Goal: Task Accomplishment & Management: Manage account settings

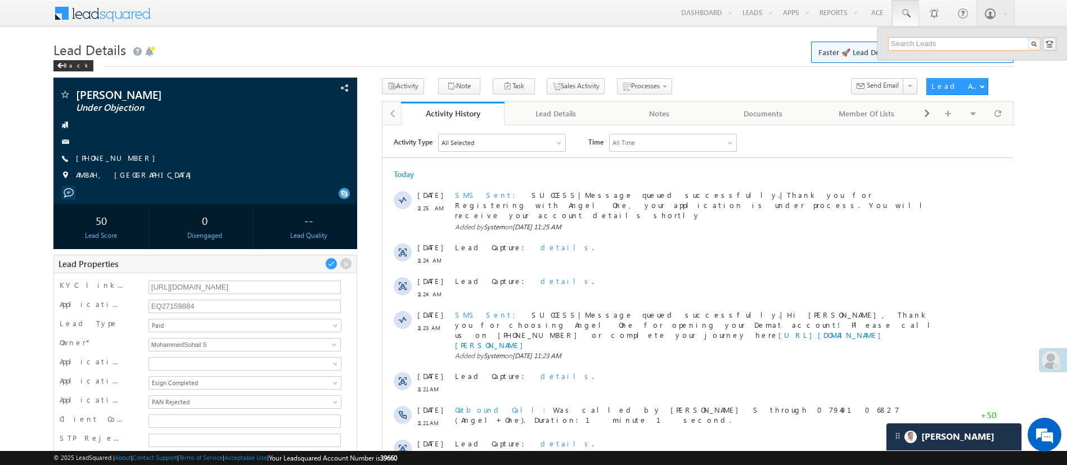
paste input "EQ27084853"
type input "EQ27084853"
click at [977, 62] on div "Prabhakar prakash kularni" at bounding box center [968, 65] width 151 height 22
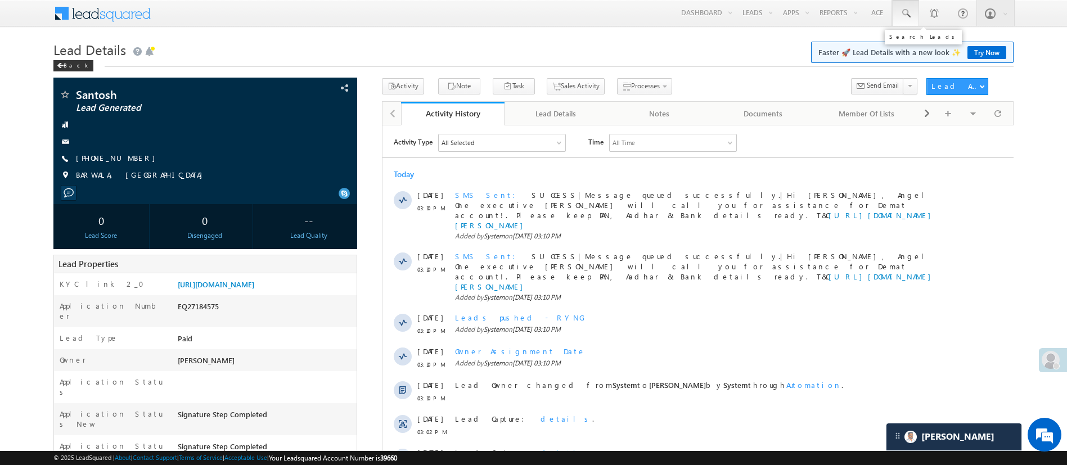
click at [900, 19] on span at bounding box center [905, 13] width 11 height 11
paste input "EQ27103898"
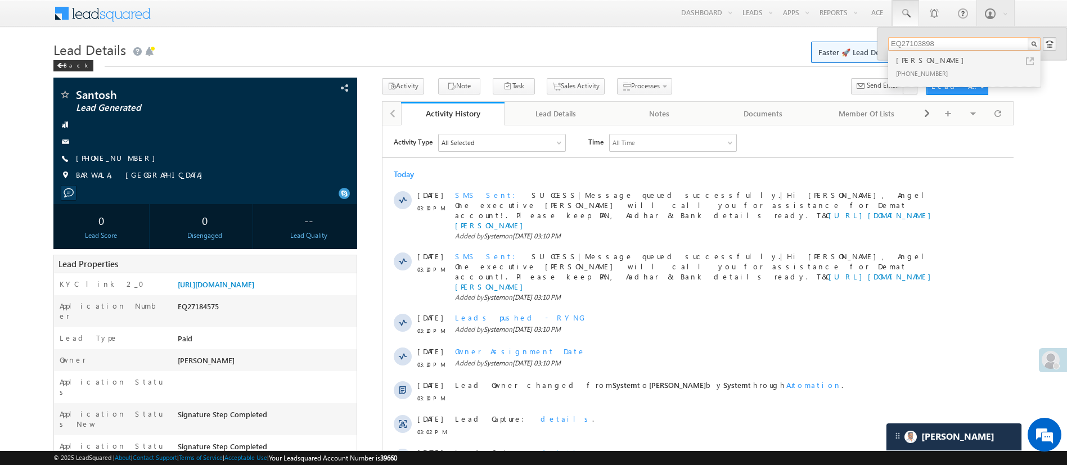
type input "EQ27103898"
click at [933, 62] on div "Isteak sekh" at bounding box center [968, 60] width 151 height 12
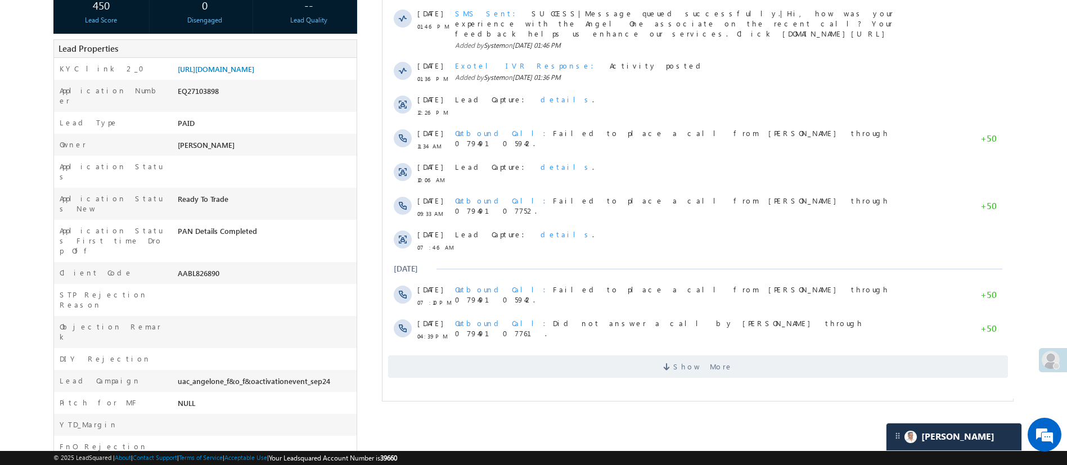
scroll to position [236, 0]
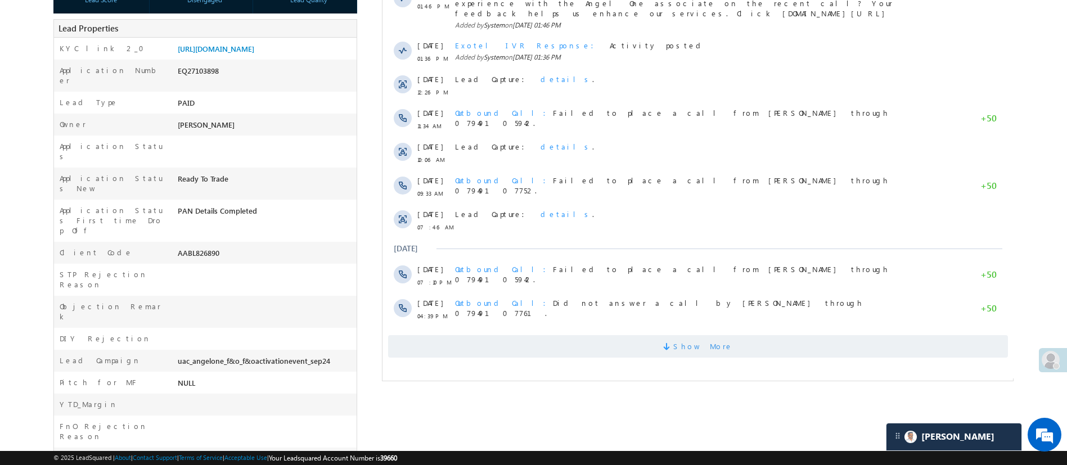
click at [684, 341] on span "Show More" at bounding box center [702, 346] width 60 height 22
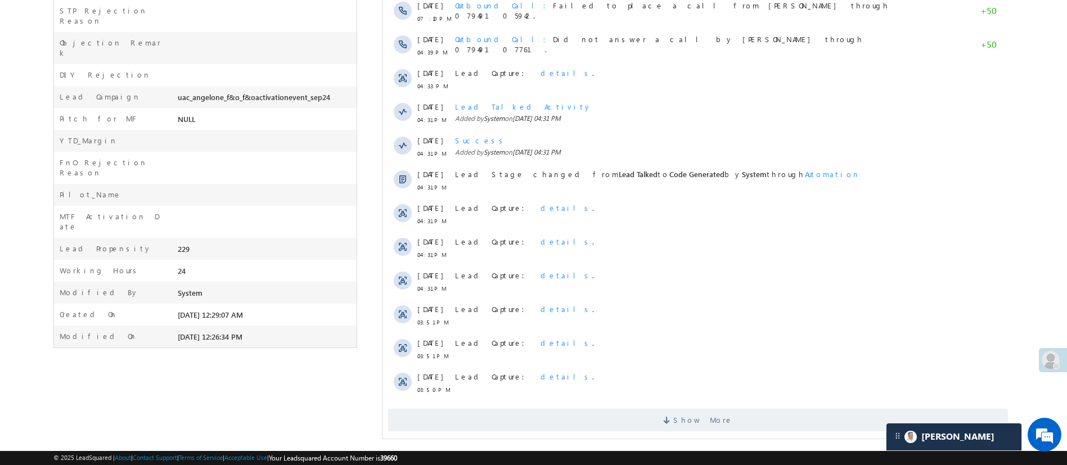
scroll to position [502, 0]
drag, startPoint x: 1079, startPoint y: 225, endPoint x: 511, endPoint y: 758, distance: 779.3
click at [792, 398] on div "Show More" at bounding box center [697, 413] width 631 height 31
click at [793, 407] on span "Show More" at bounding box center [697, 418] width 620 height 22
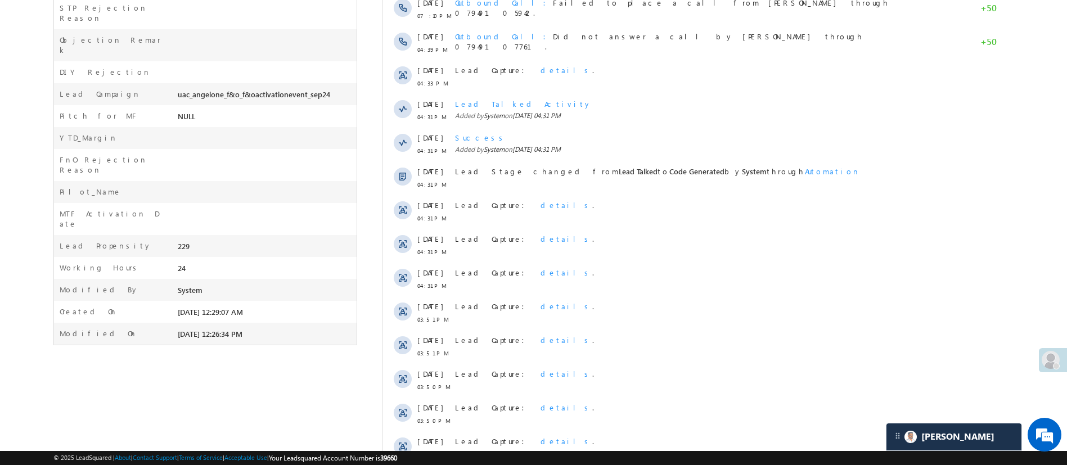
scroll to position [0, 0]
drag, startPoint x: 1079, startPoint y: 418, endPoint x: 602, endPoint y: 559, distance: 497.8
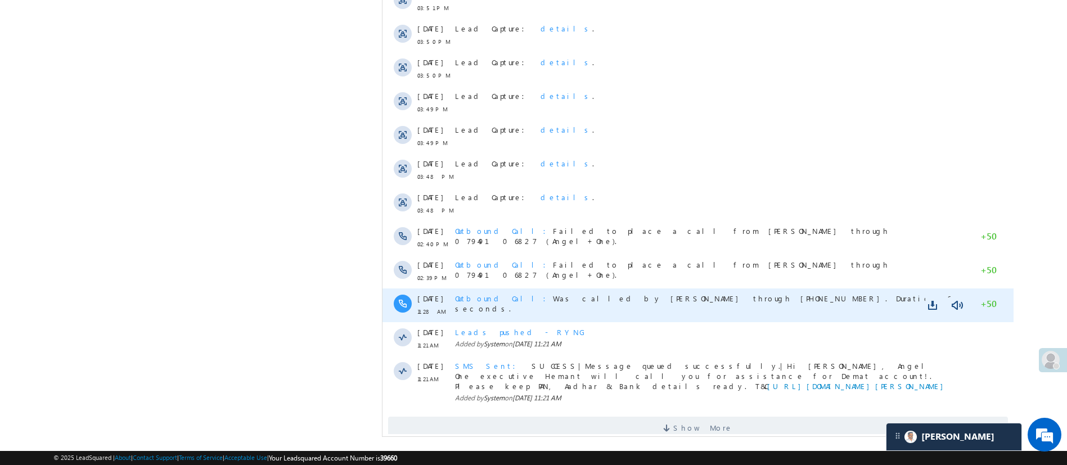
click at [476, 293] on span "Outbound Call" at bounding box center [503, 298] width 98 height 10
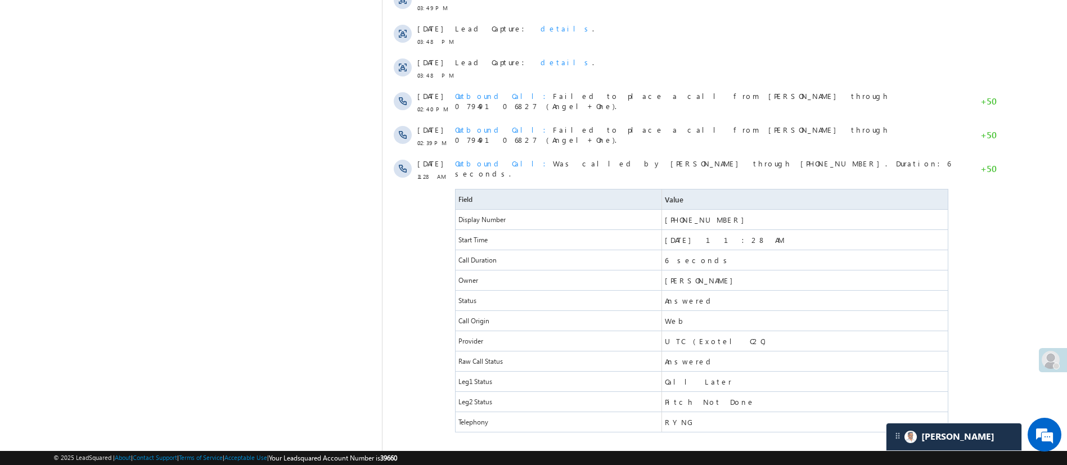
scroll to position [1098, 0]
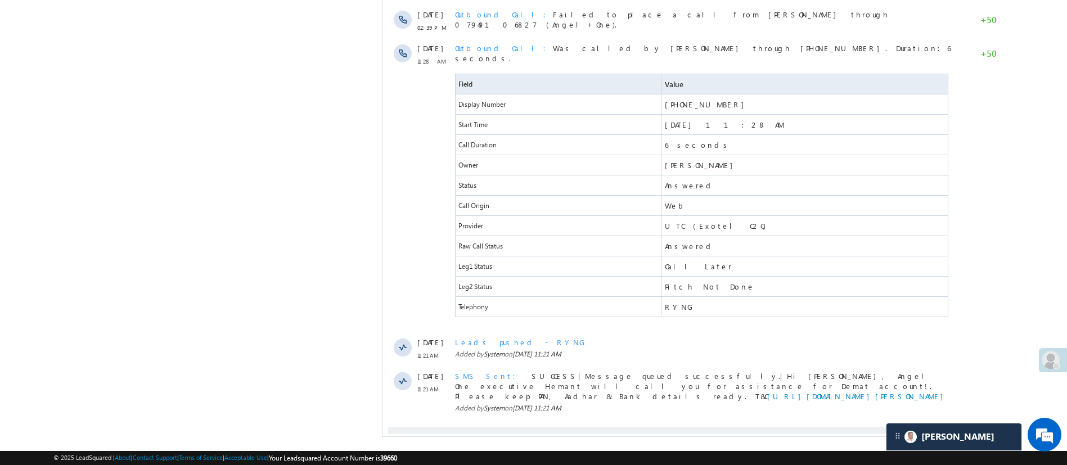
click at [748, 427] on span "Show More" at bounding box center [697, 438] width 620 height 22
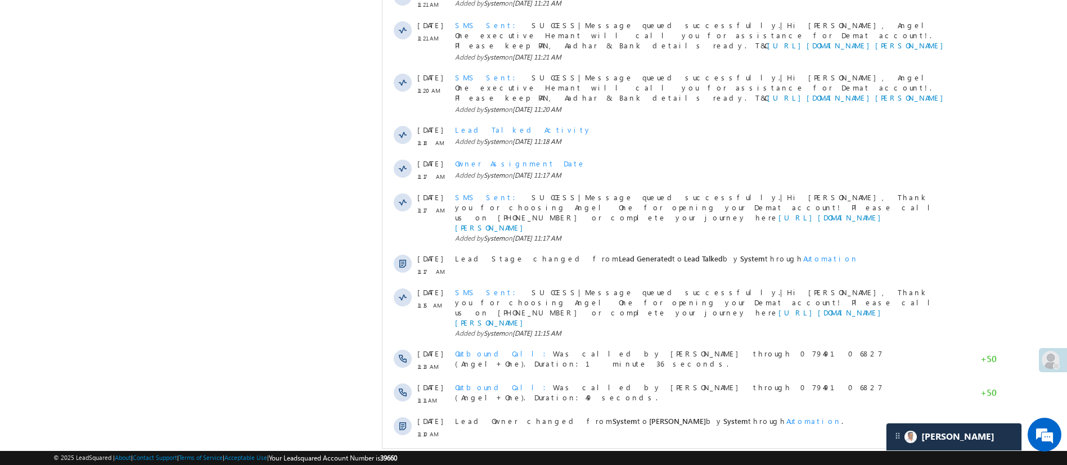
scroll to position [1456, 0]
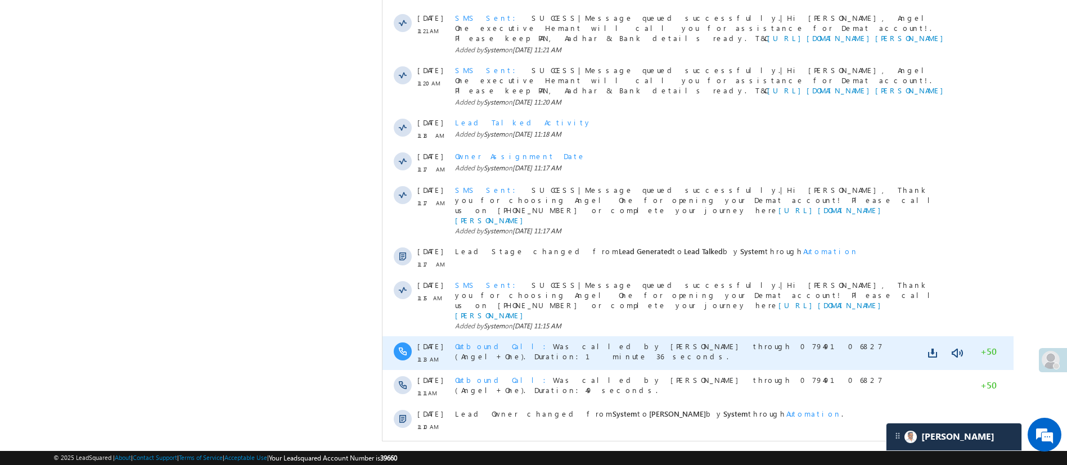
click at [485, 336] on div "Outbound Call Was called by Hemant Nandwana through 07949106827 (Angel+One). Du…" at bounding box center [702, 353] width 496 height 34
click at [485, 341] on span "Outbound Call" at bounding box center [503, 346] width 98 height 10
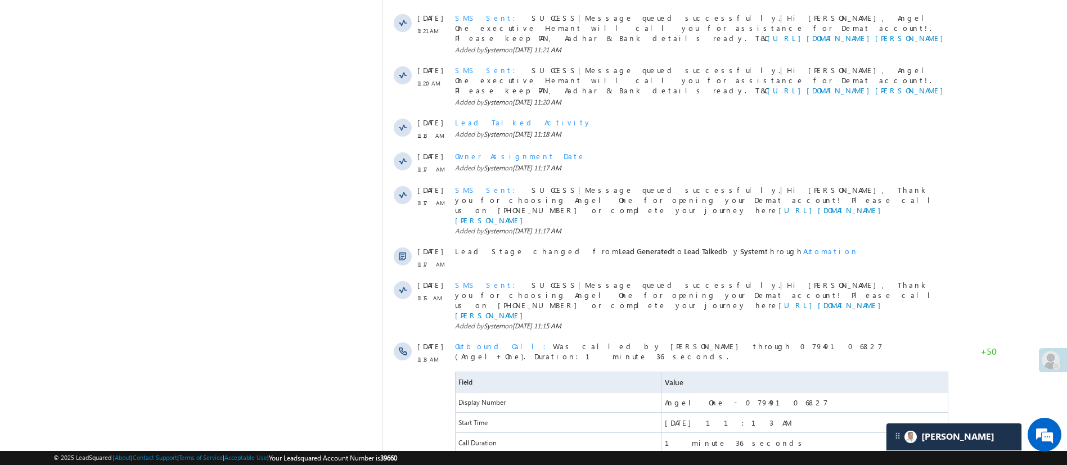
scroll to position [1691, 0]
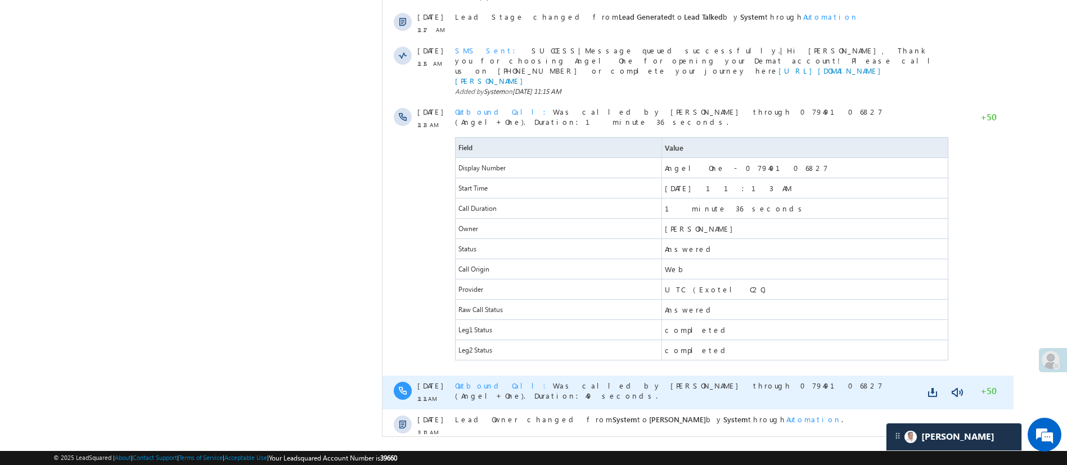
click at [488, 381] on span "Outbound Call" at bounding box center [503, 386] width 98 height 10
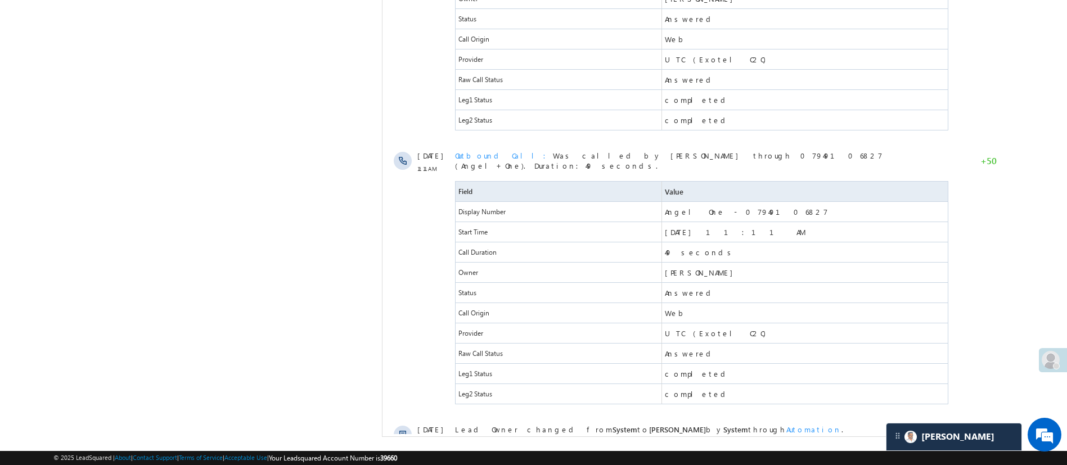
scroll to position [1514, 0]
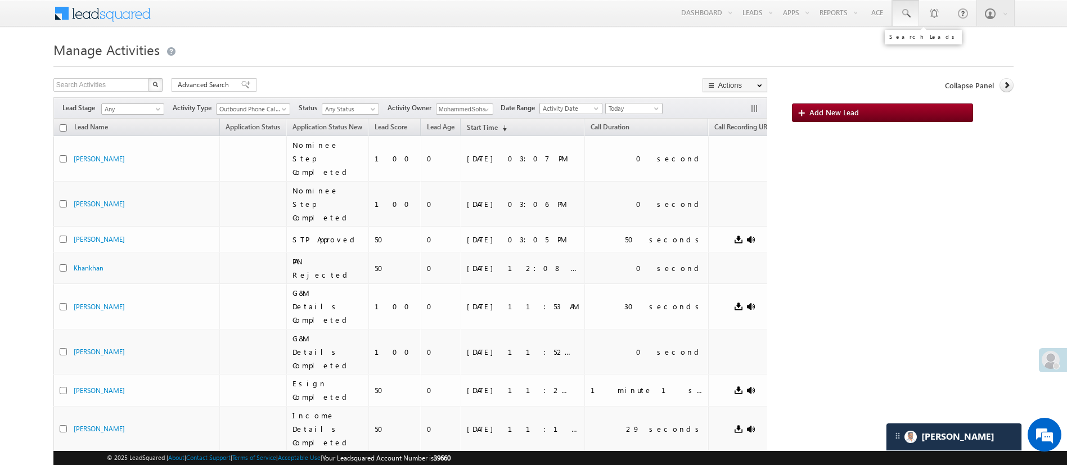
drag, startPoint x: 0, startPoint y: 0, endPoint x: 902, endPoint y: 18, distance: 902.0
click at [902, 18] on span at bounding box center [905, 13] width 11 height 11
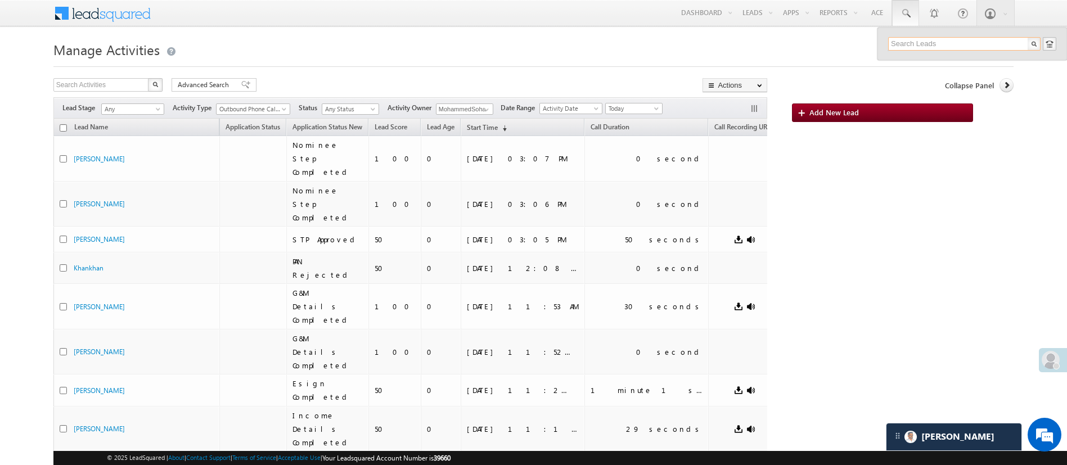
paste input "EQ27103898"
type input "EQ27103898"
click at [924, 66] on div "[PHONE_NUMBER]" at bounding box center [968, 72] width 151 height 13
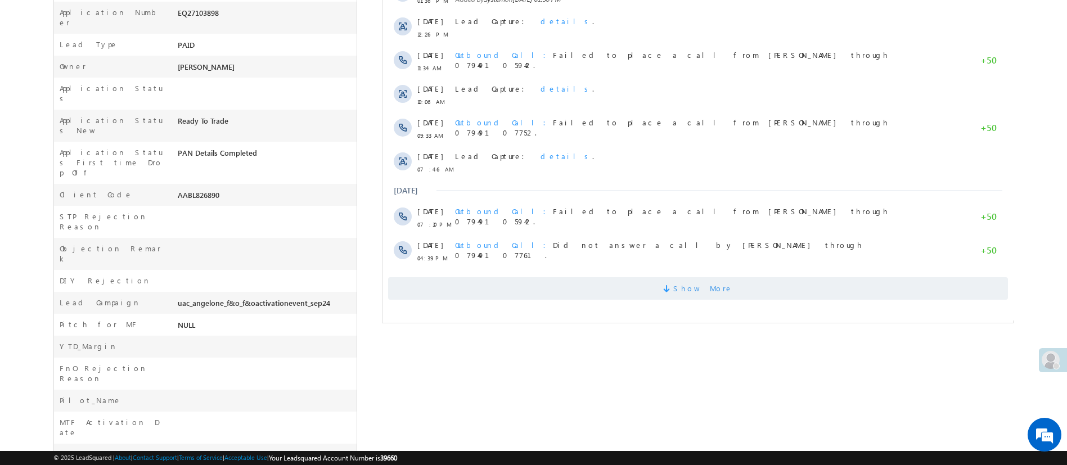
click at [781, 278] on span "Show More" at bounding box center [697, 288] width 620 height 22
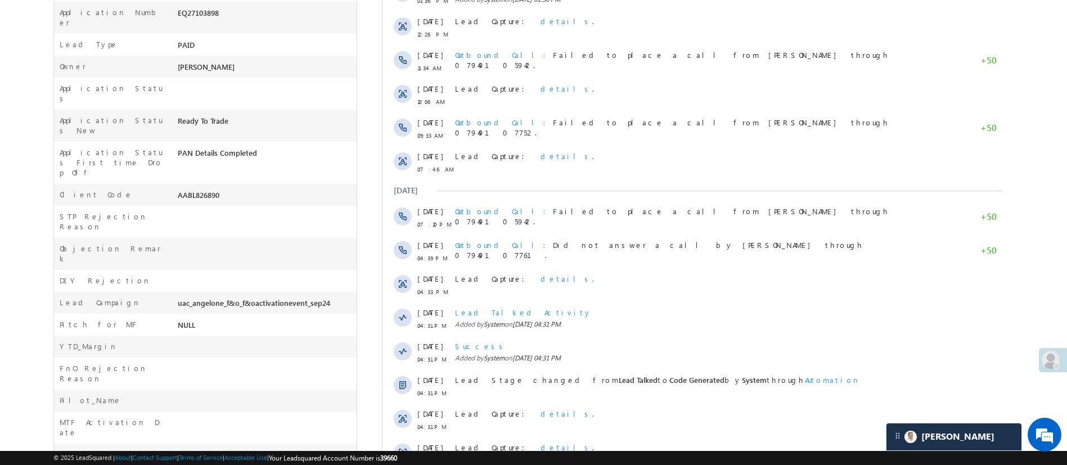
drag, startPoint x: 1076, startPoint y: 242, endPoint x: 1041, endPoint y: 46, distance: 199.2
click at [1041, 46] on body "Menu [PERSON_NAME] [PERSON_NAME] h.1Pa nchal @ange lbrok ing.c om" at bounding box center [533, 176] width 1067 height 938
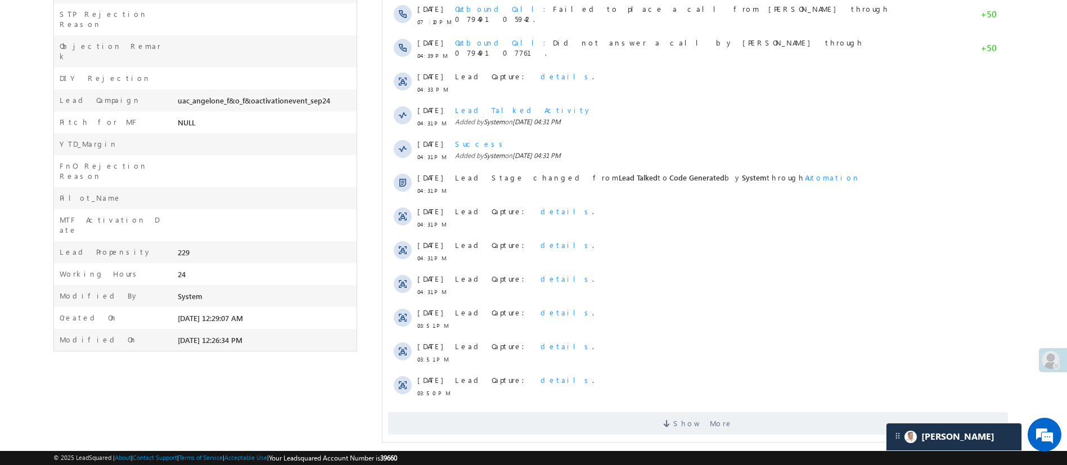
scroll to position [502, 0]
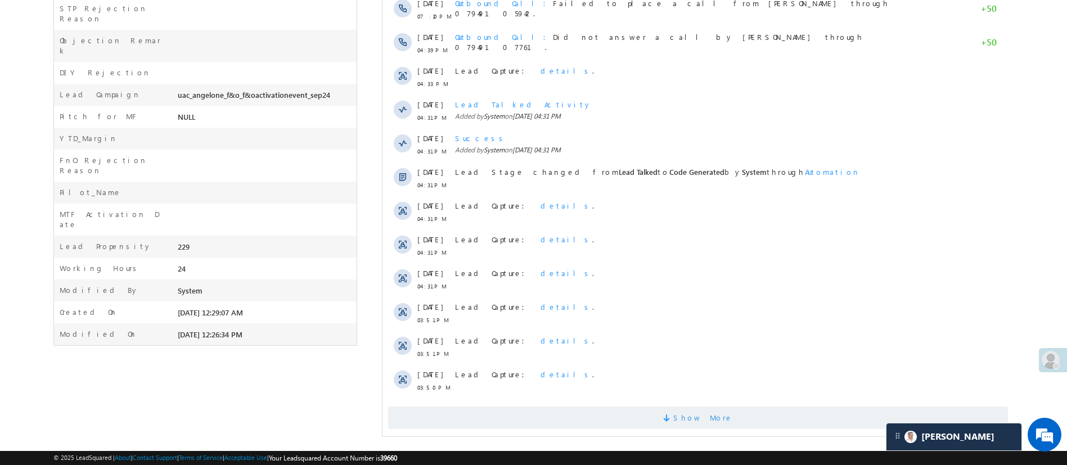
click at [672, 414] on span at bounding box center [667, 419] width 10 height 11
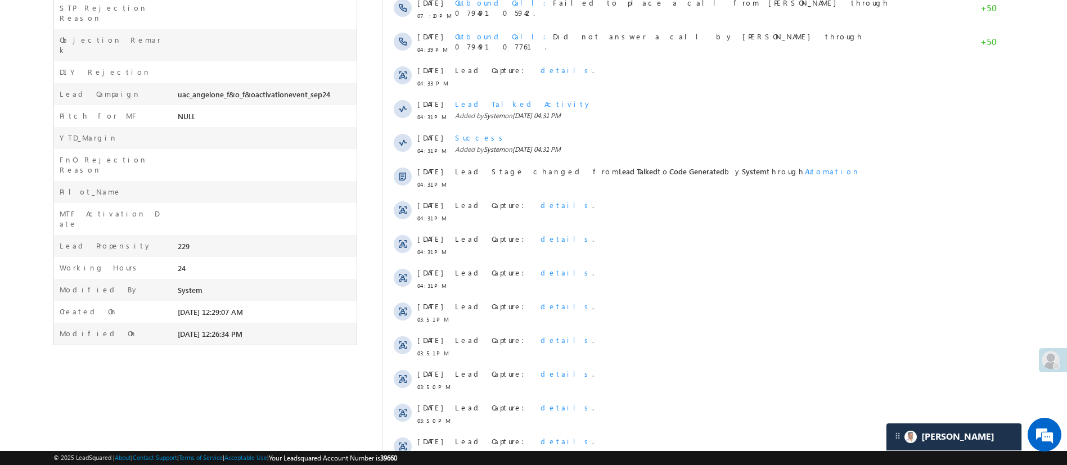
scroll to position [848, 0]
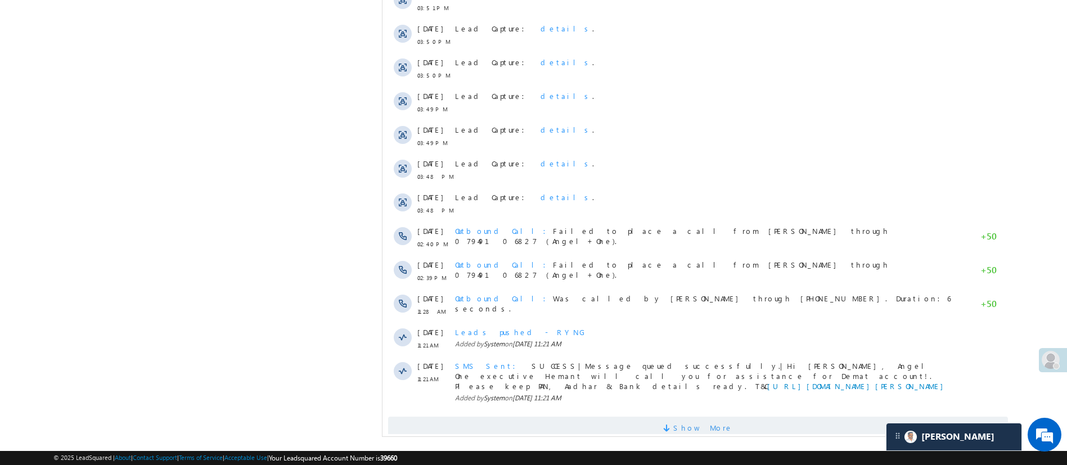
click at [667, 417] on span "Show More" at bounding box center [697, 428] width 620 height 22
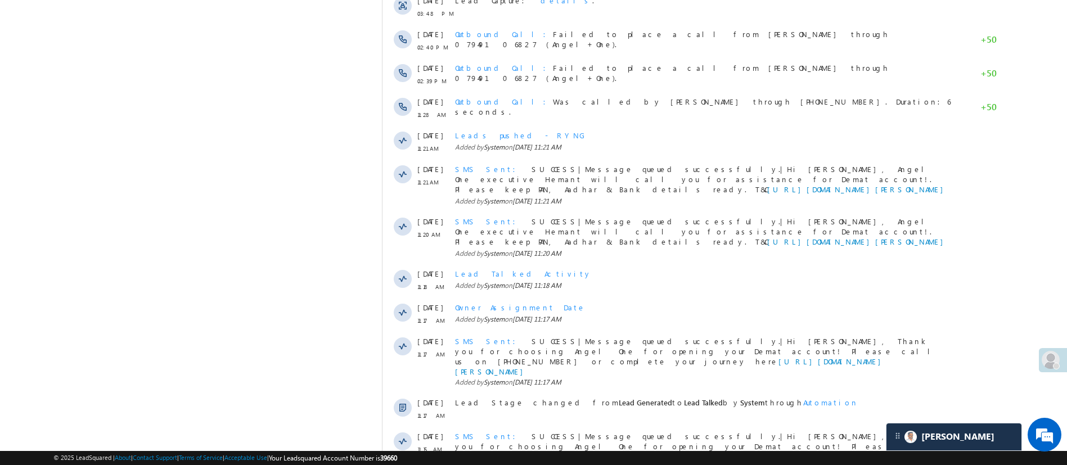
scroll to position [1018, 0]
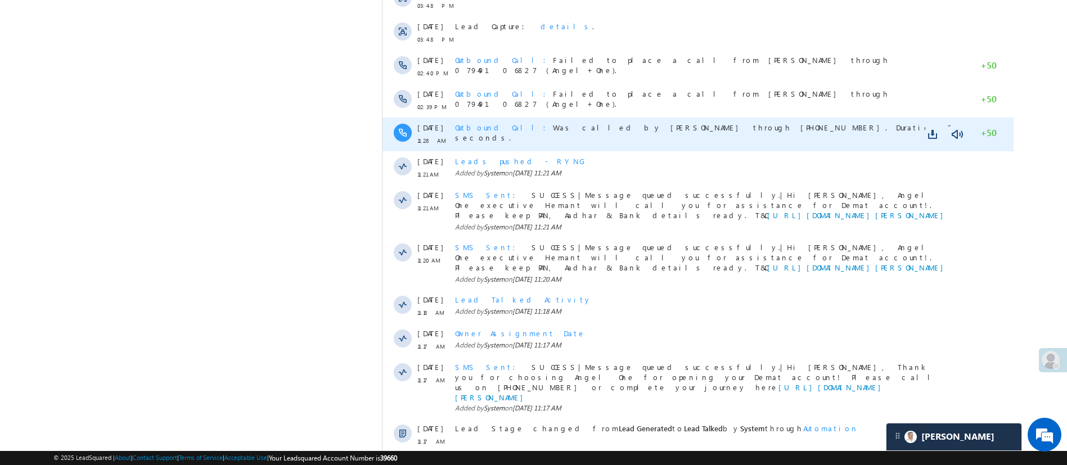
click at [486, 123] on span "Outbound Call" at bounding box center [503, 128] width 98 height 10
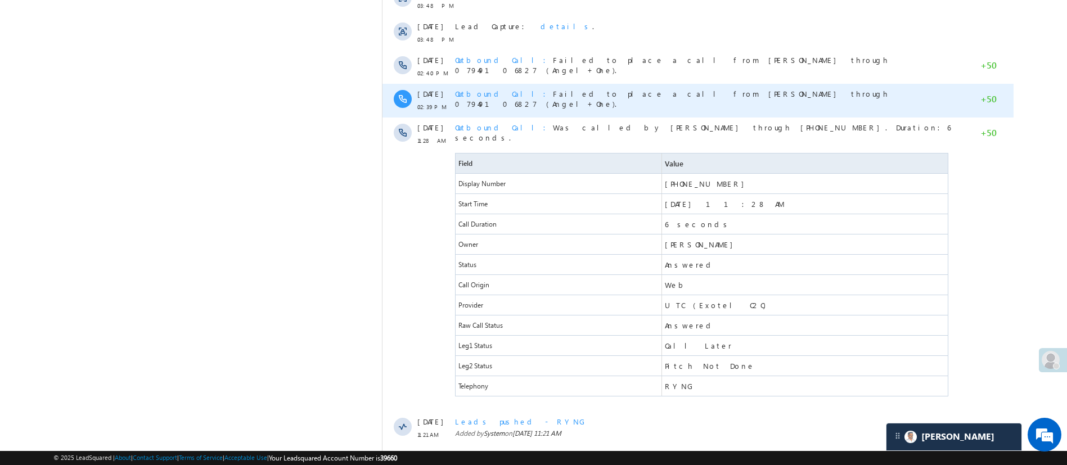
click at [479, 89] on span "Outbound Call" at bounding box center [503, 94] width 98 height 10
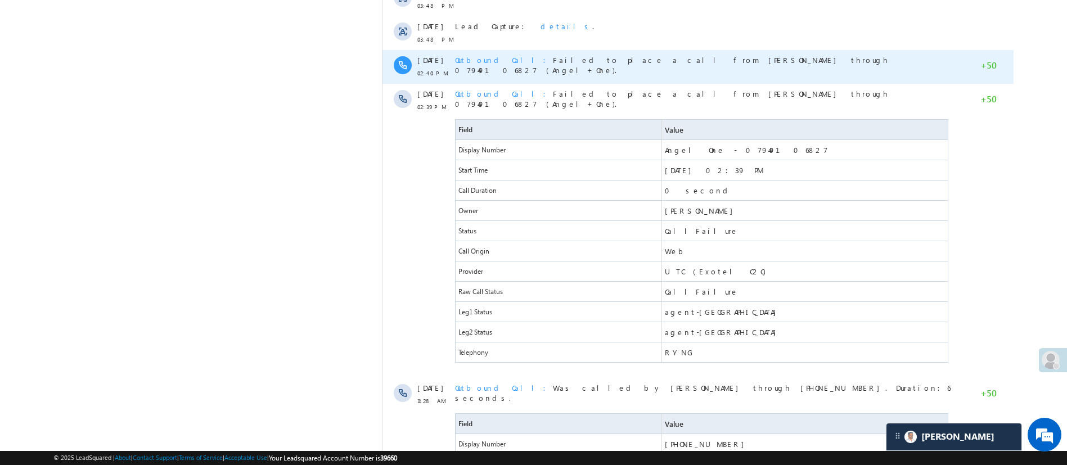
click at [490, 55] on span "Outbound Call" at bounding box center [503, 60] width 98 height 10
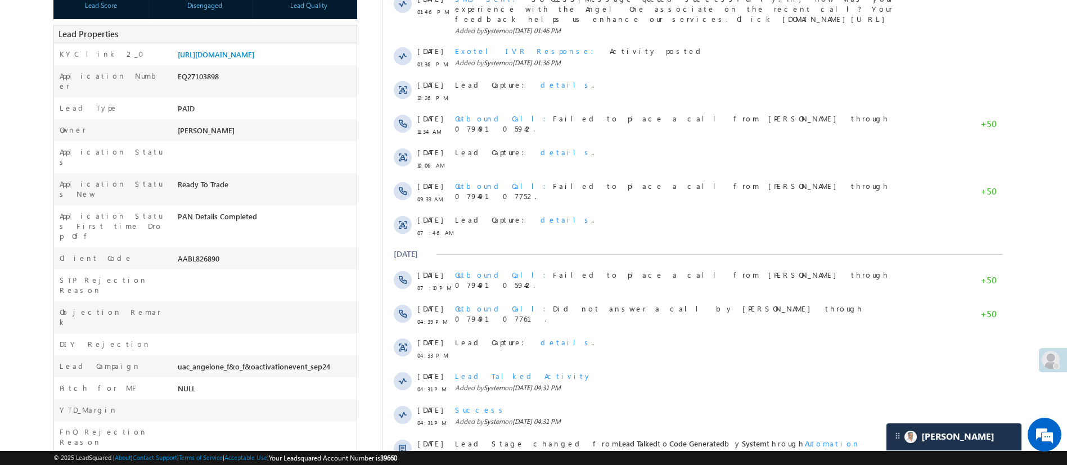
scroll to position [227, 0]
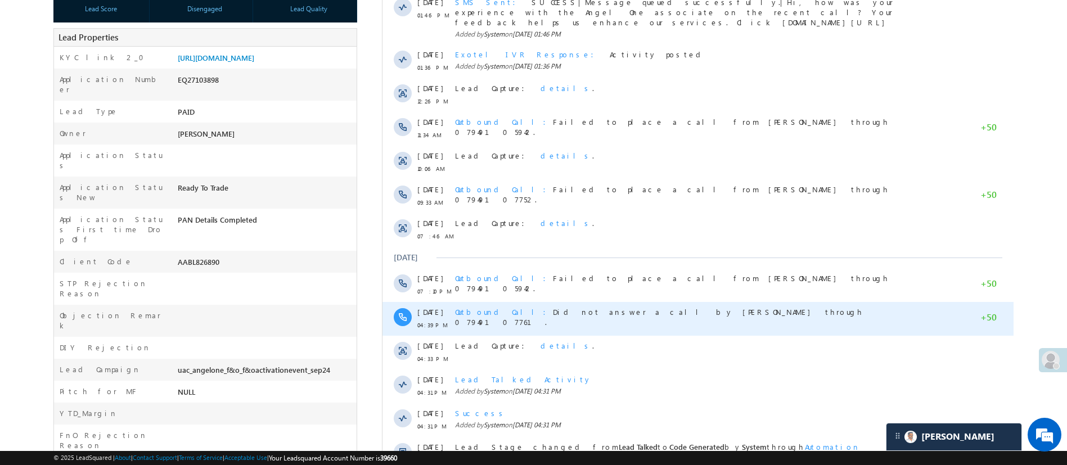
click at [483, 307] on span "Outbound Call" at bounding box center [503, 312] width 98 height 10
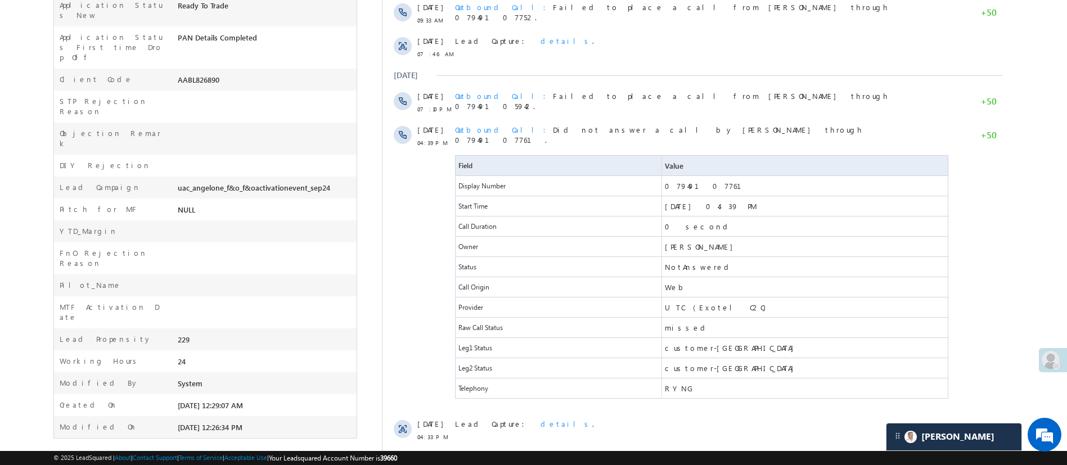
scroll to position [395, 0]
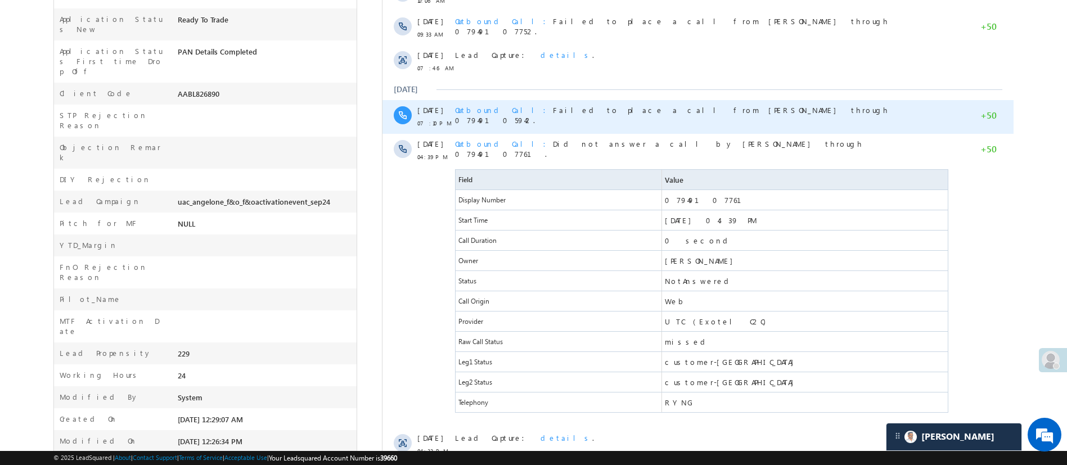
click at [495, 105] on span "Outbound Call" at bounding box center [503, 110] width 98 height 10
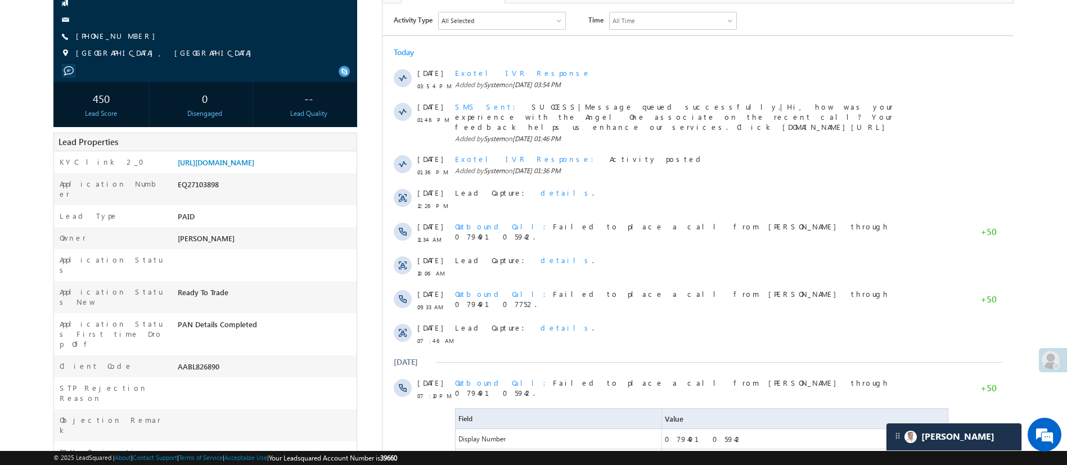
scroll to position [141, 0]
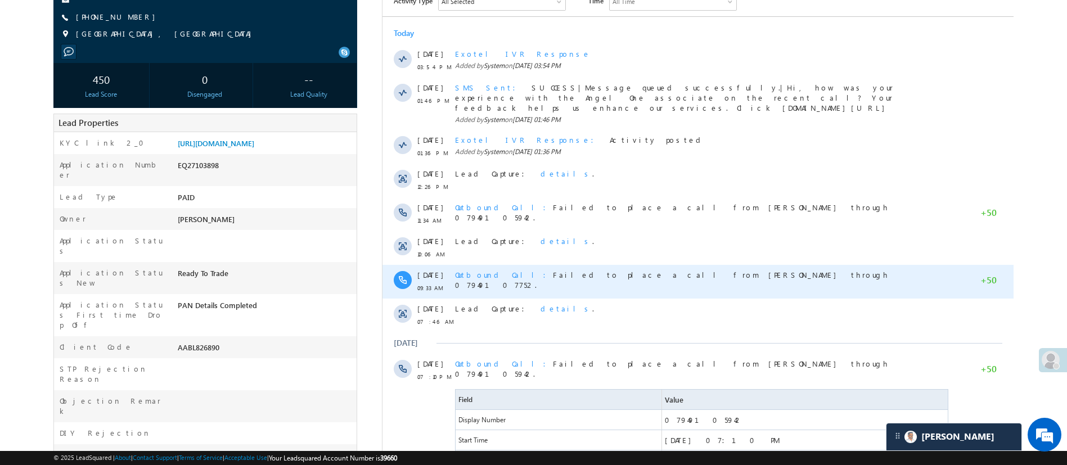
click at [470, 270] on span "Outbound Call" at bounding box center [503, 275] width 98 height 10
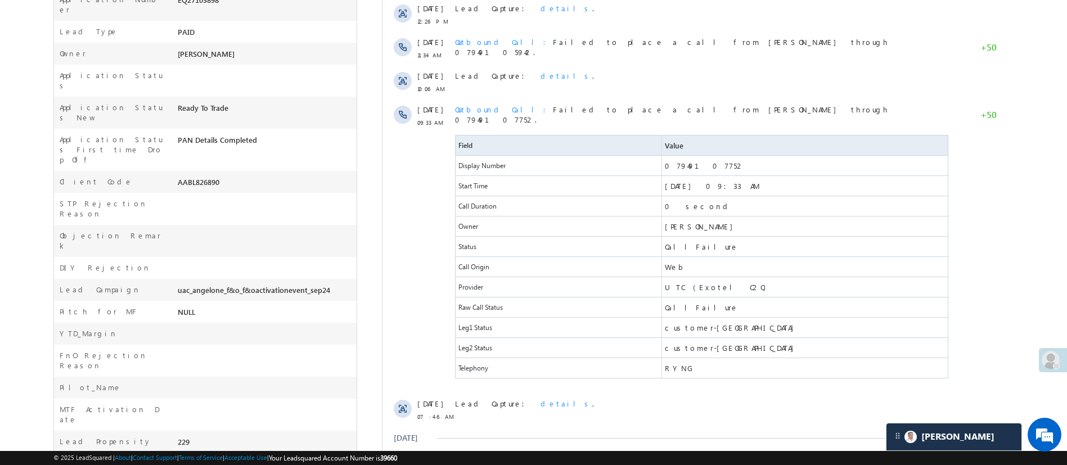
scroll to position [302, 0]
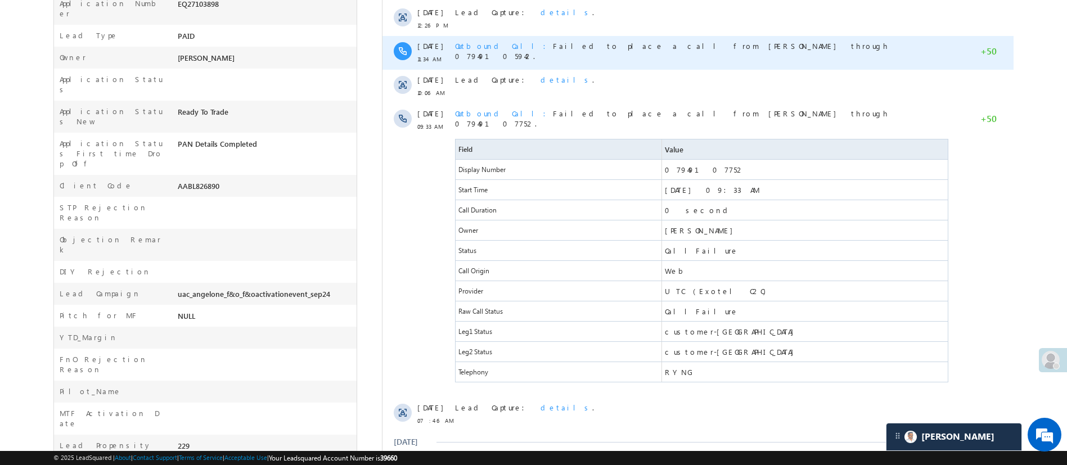
click at [487, 41] on span "Outbound Call" at bounding box center [503, 46] width 98 height 10
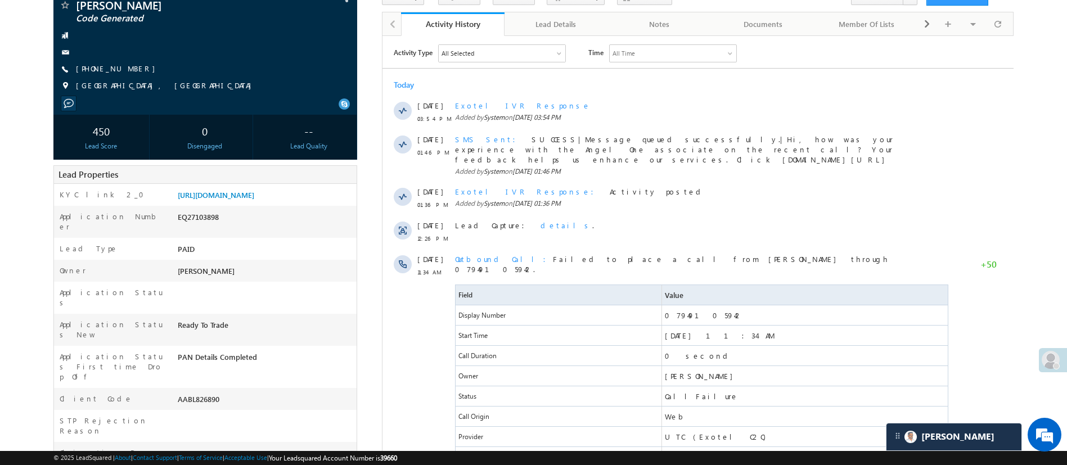
scroll to position [496, 0]
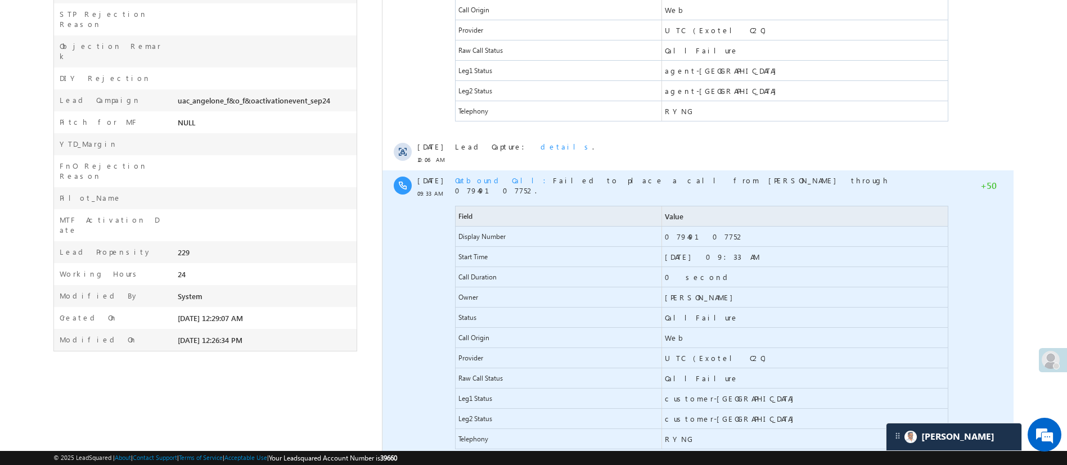
click at [479, 175] on span "Outbound Call" at bounding box center [503, 180] width 98 height 10
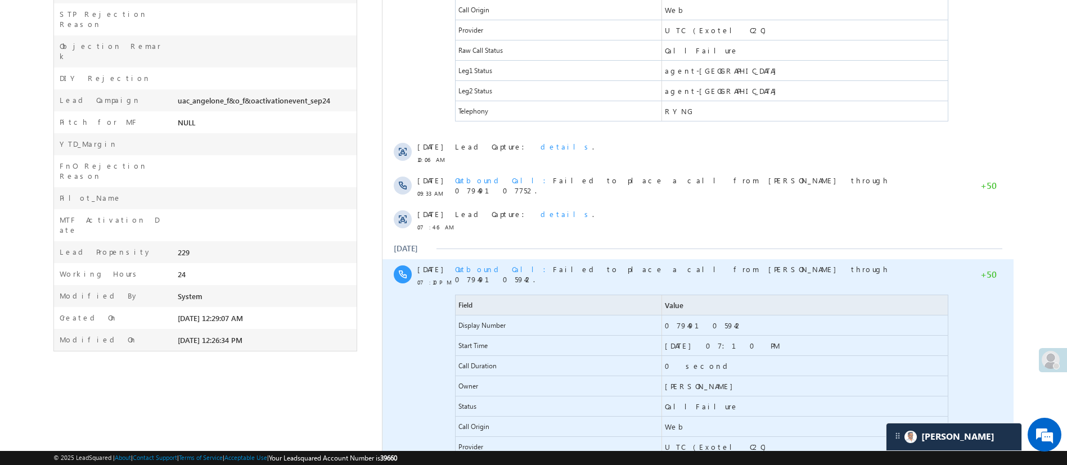
click at [471, 264] on span "Outbound Call" at bounding box center [503, 269] width 98 height 10
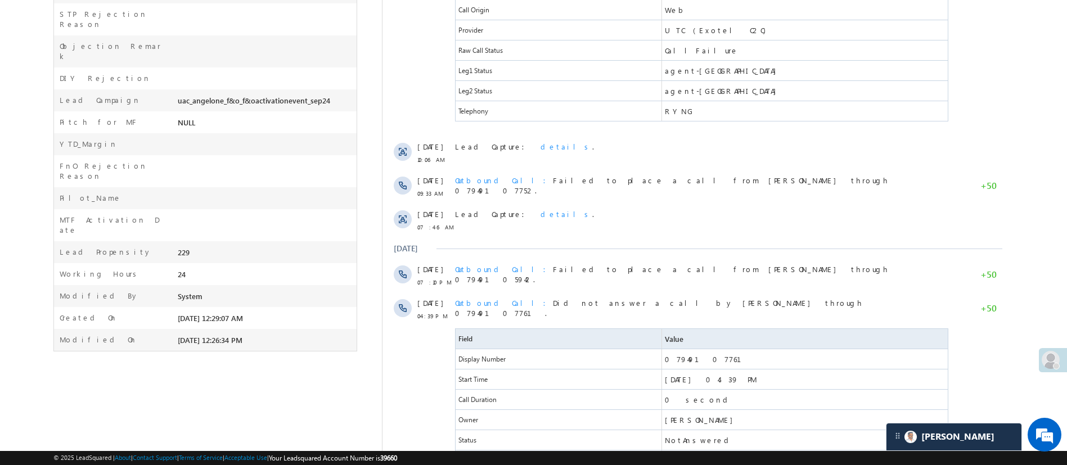
scroll to position [89, 0]
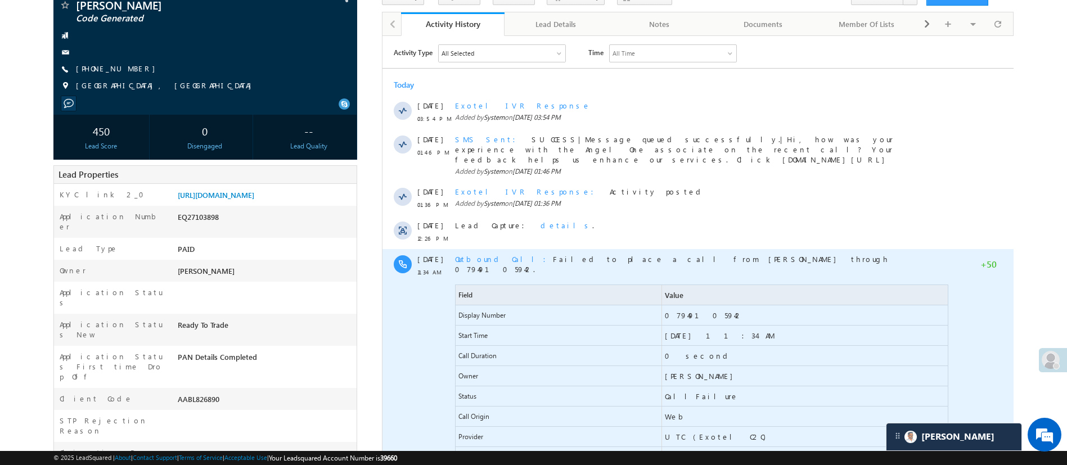
click at [480, 254] on span "Outbound Call" at bounding box center [503, 259] width 98 height 10
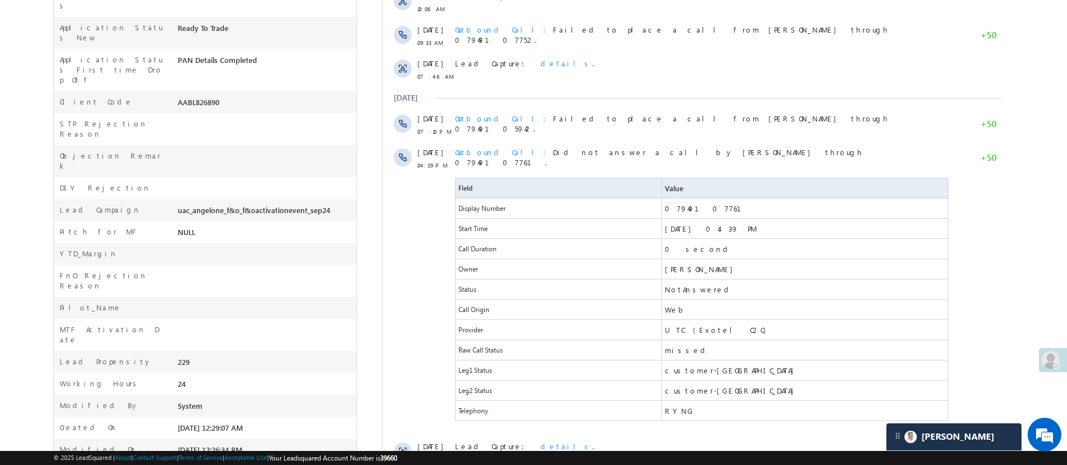
scroll to position [400, 0]
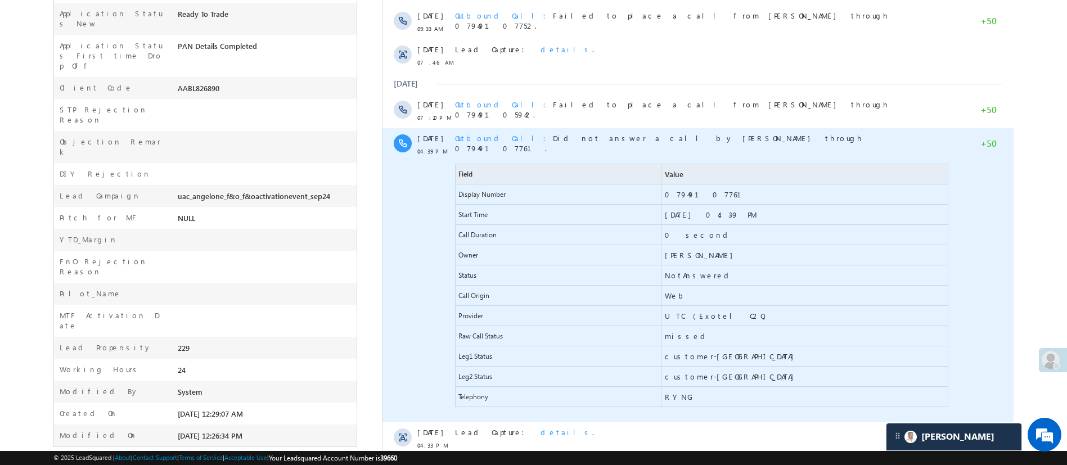
click at [482, 133] on span "Outbound Call" at bounding box center [503, 138] width 98 height 10
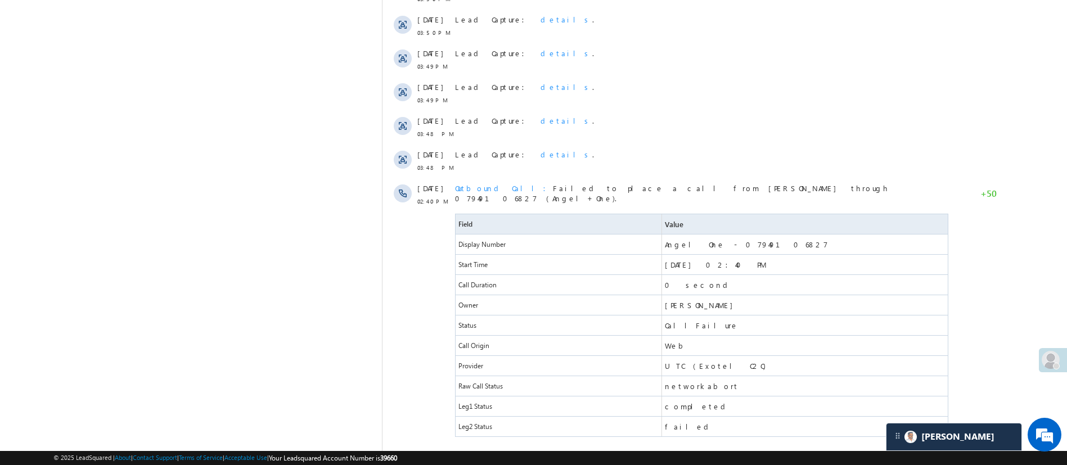
scroll to position [906, 0]
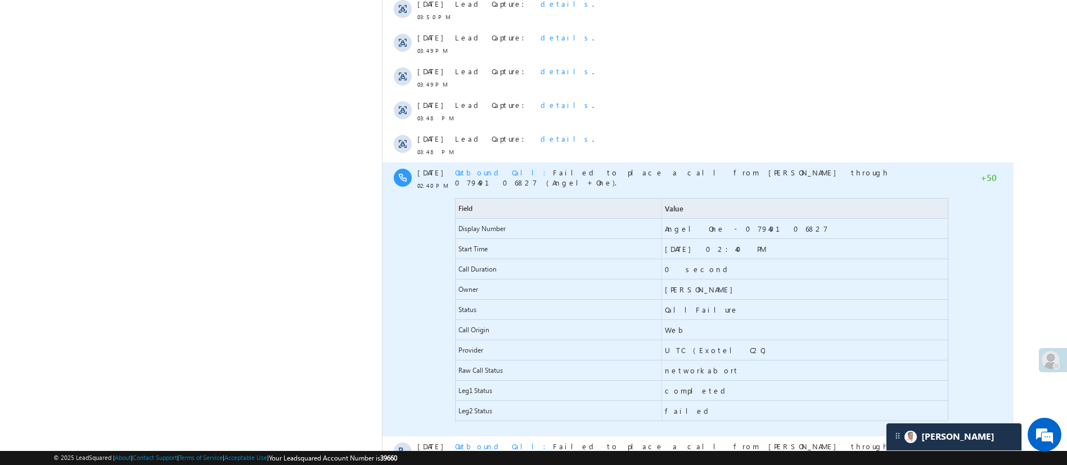
click at [469, 168] on span "Outbound Call" at bounding box center [503, 173] width 98 height 10
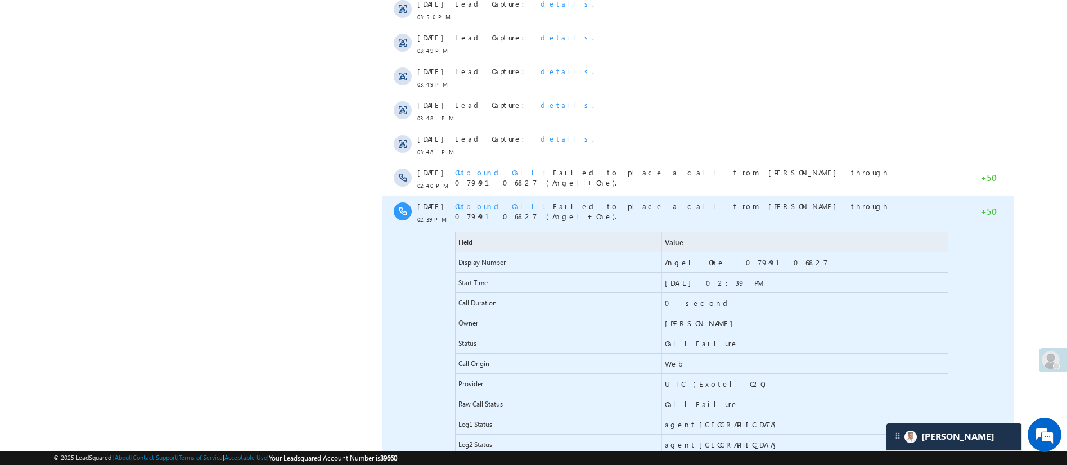
click at [485, 201] on span "Outbound Call" at bounding box center [503, 206] width 98 height 10
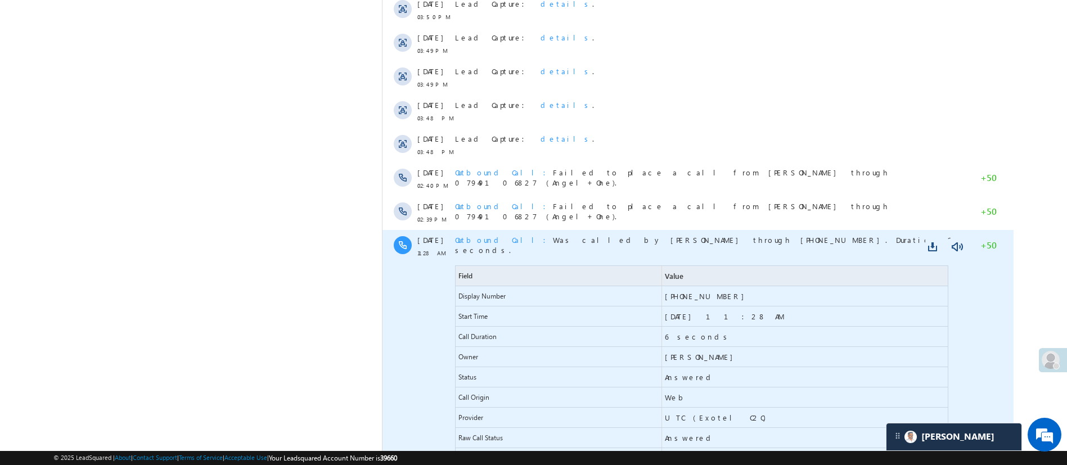
click at [488, 235] on span "Outbound Call" at bounding box center [503, 240] width 98 height 10
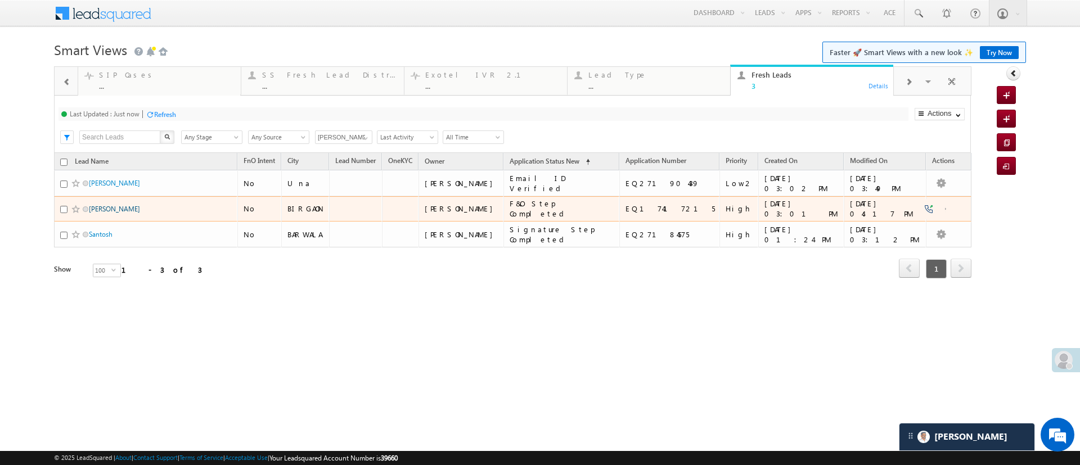
drag, startPoint x: 0, startPoint y: 0, endPoint x: 124, endPoint y: 208, distance: 242.3
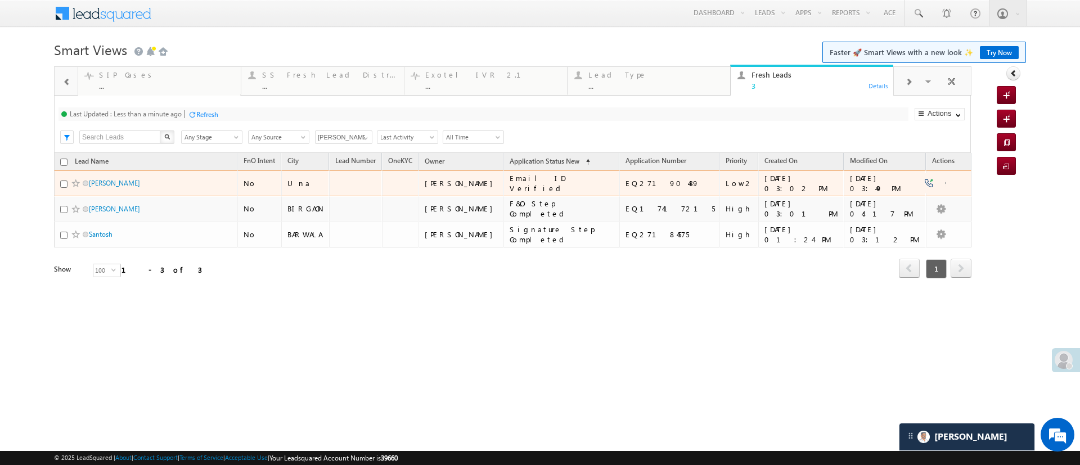
click at [60, 179] on div at bounding box center [77, 183] width 34 height 11
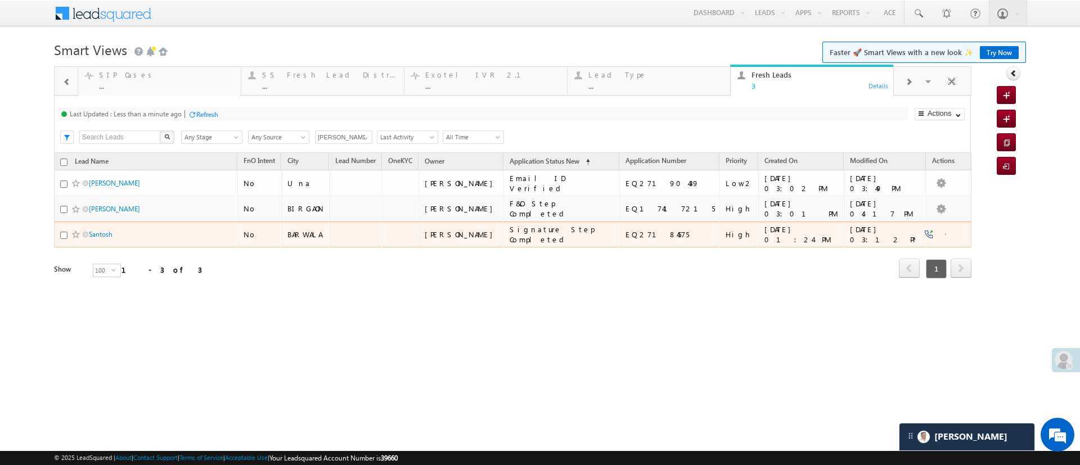
click at [60, 232] on td "Santosh" at bounding box center [145, 235] width 183 height 26
click at [62, 239] on div at bounding box center [77, 234] width 34 height 11
click at [64, 236] on input "checkbox" at bounding box center [63, 235] width 7 height 7
checkbox input "true"
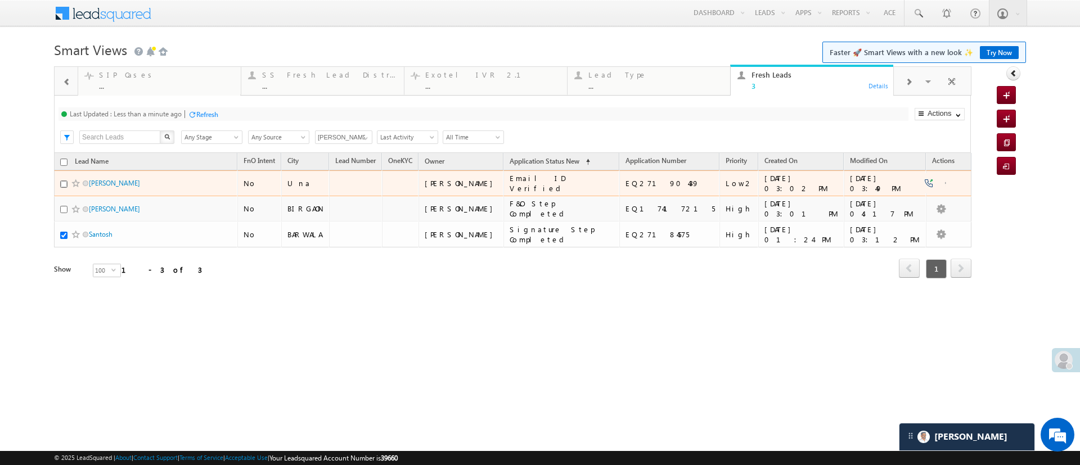
click at [62, 185] on input "checkbox" at bounding box center [63, 183] width 7 height 7
checkbox input "true"
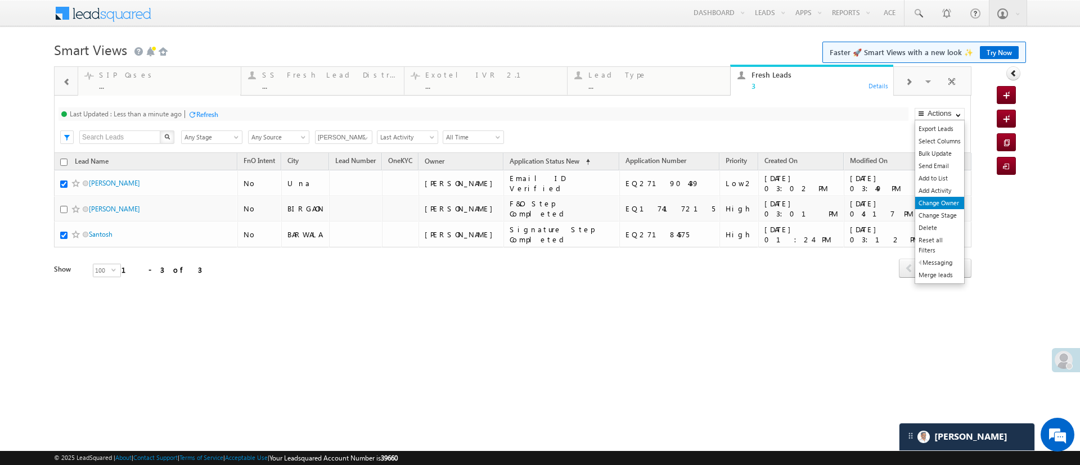
click at [940, 201] on link "Change Owner" at bounding box center [939, 203] width 49 height 12
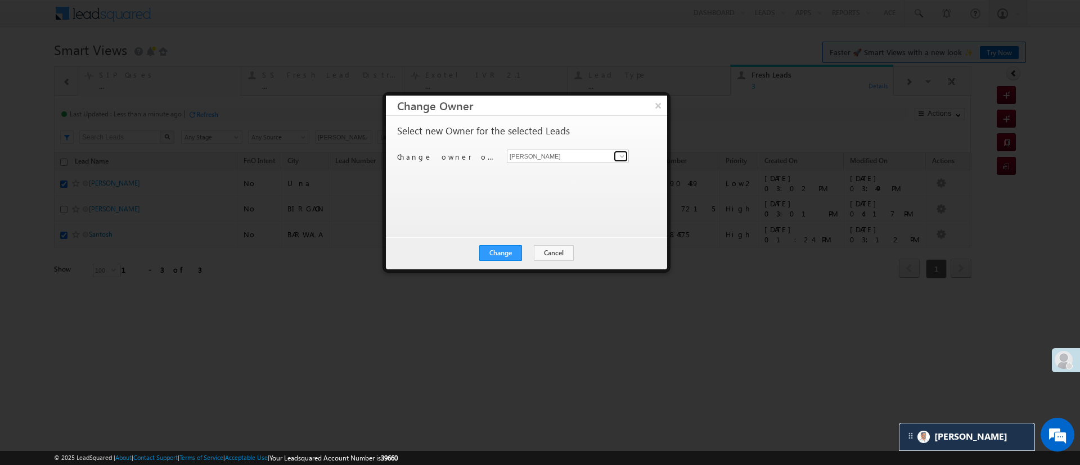
click at [623, 156] on span at bounding box center [621, 156] width 9 height 9
click at [595, 176] on span "Hemant.Nandwana@angelbroking.com" at bounding box center [567, 178] width 113 height 8
type input "Hemant Nandwana"
click at [490, 253] on button "Change" at bounding box center [500, 253] width 43 height 16
click at [537, 247] on button "Close" at bounding box center [528, 253] width 36 height 16
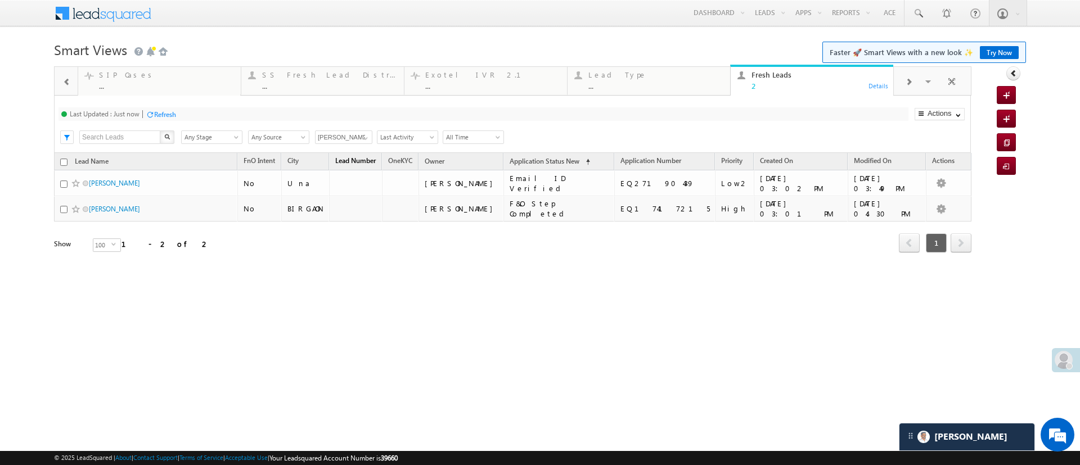
scroll to position [0, 1]
click at [156, 114] on div "Refresh" at bounding box center [165, 114] width 22 height 8
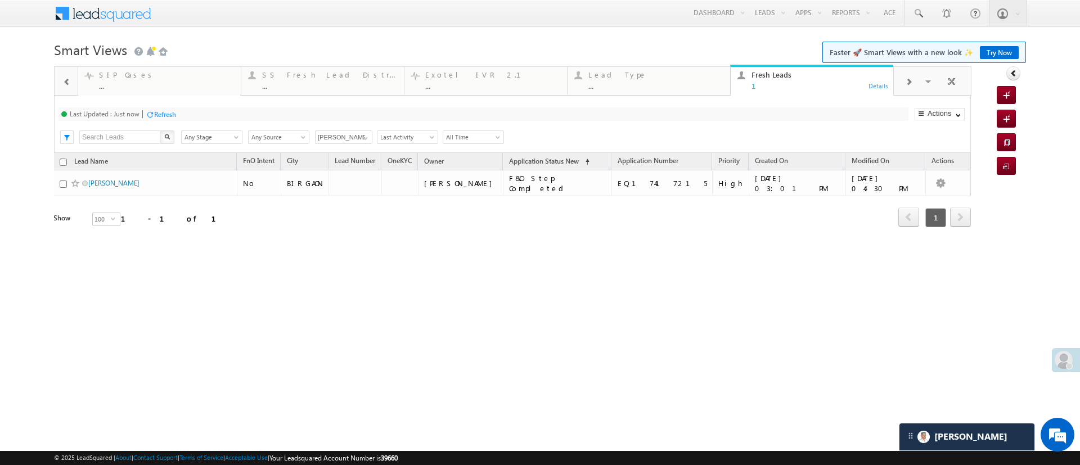
scroll to position [0, 0]
click at [69, 161] on th "Lead Name" at bounding box center [145, 161] width 183 height 17
click at [64, 160] on input "checkbox" at bounding box center [63, 162] width 7 height 7
checkbox input "true"
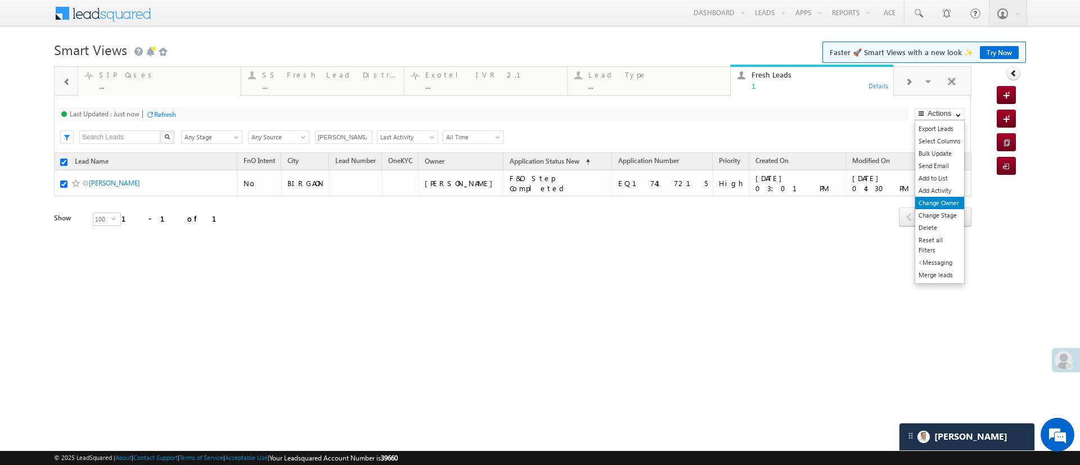
click at [937, 204] on link "Change Owner" at bounding box center [939, 203] width 49 height 12
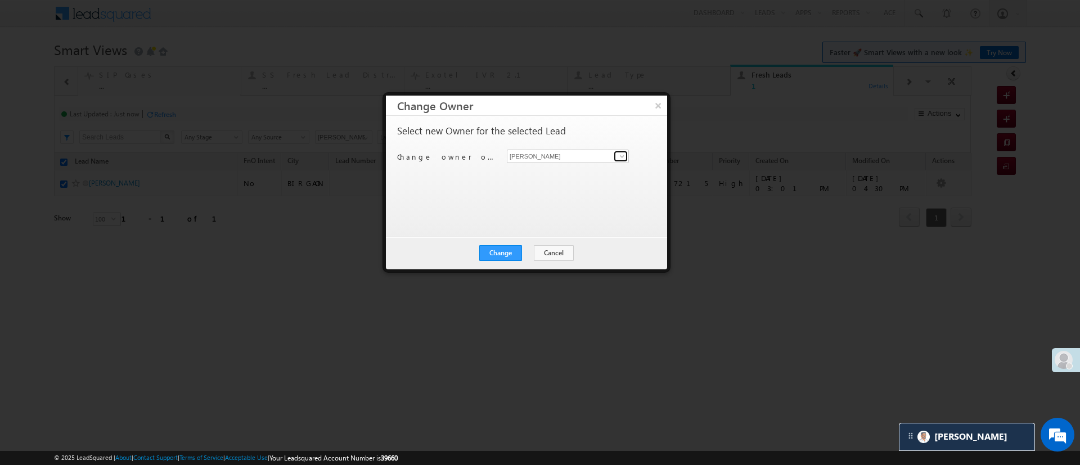
click at [622, 161] on link at bounding box center [620, 156] width 14 height 11
click at [599, 164] on link "Hemant Nandwana Hemant.Nandwana@angelbroking.com" at bounding box center [568, 173] width 122 height 21
type input "Hemant Nandwana"
click at [487, 250] on button "Change" at bounding box center [500, 253] width 43 height 16
checkbox input "false"
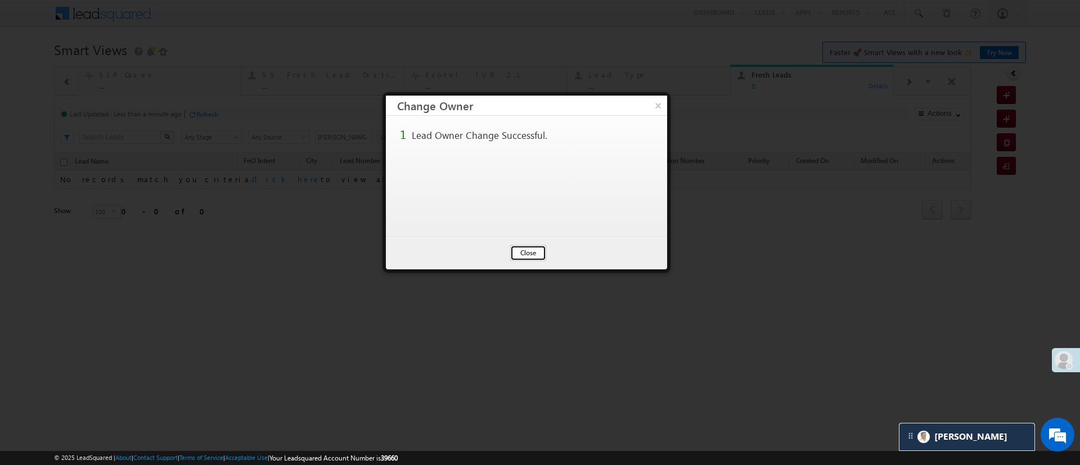
click at [532, 250] on button "Close" at bounding box center [528, 253] width 36 height 16
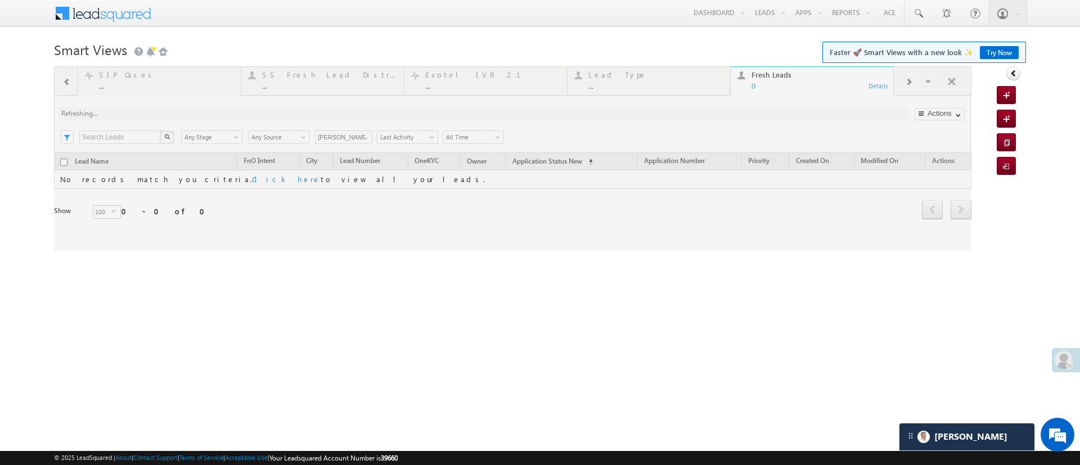
click at [367, 138] on div at bounding box center [512, 158] width 917 height 184
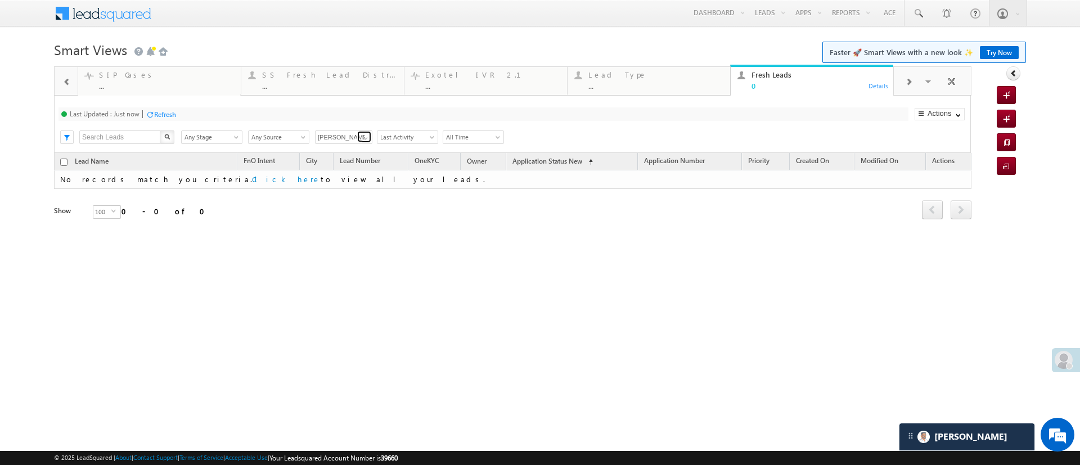
click at [363, 142] on span at bounding box center [365, 138] width 9 height 9
click at [347, 149] on link "Any Owner" at bounding box center [344, 150] width 58 height 13
type input "Any Owner"
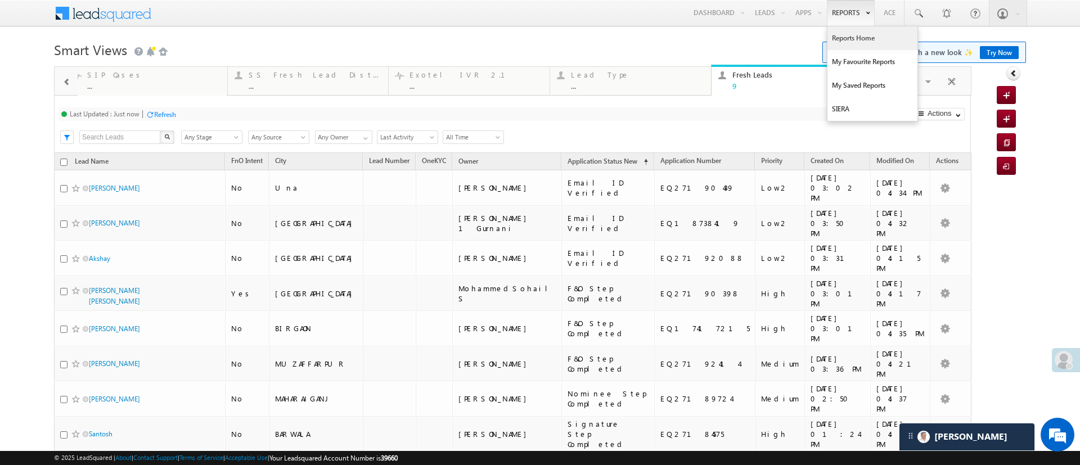
click at [838, 33] on link "Reports Home" at bounding box center [872, 38] width 90 height 24
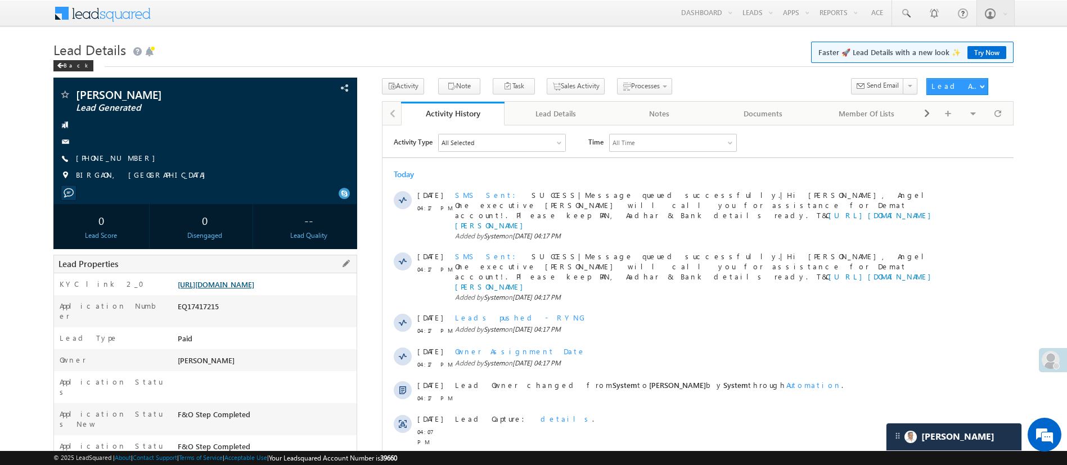
click at [237, 289] on link "[URL][DOMAIN_NAME]" at bounding box center [216, 284] width 76 height 10
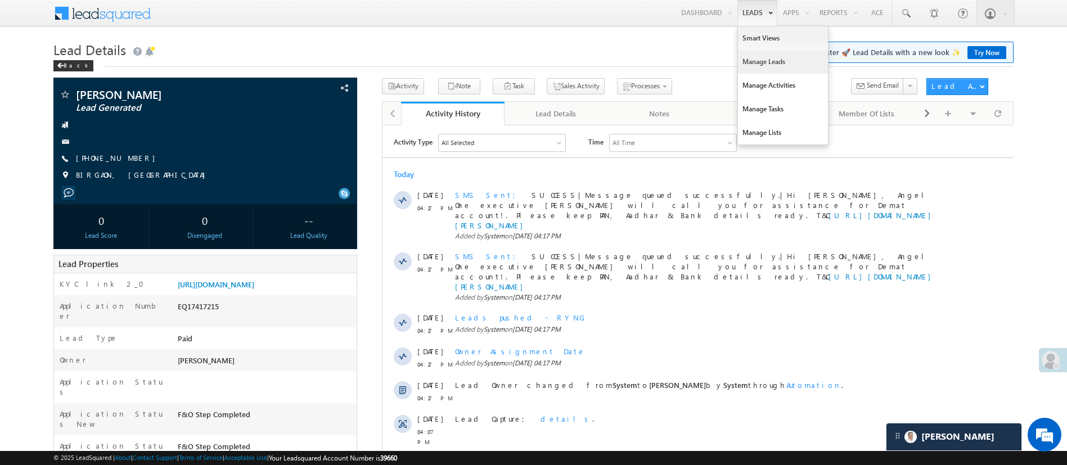
click at [756, 61] on link "Manage Leads" at bounding box center [783, 62] width 90 height 24
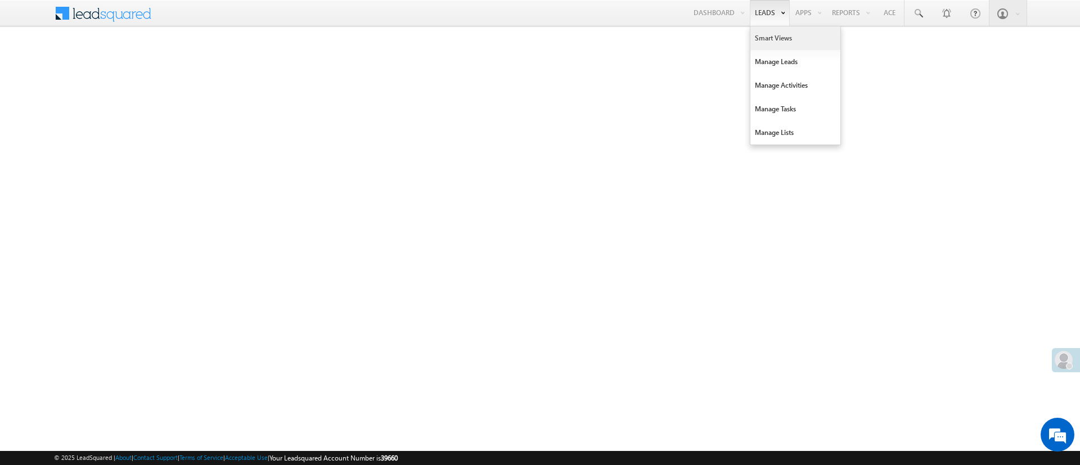
click at [767, 37] on link "Smart Views" at bounding box center [795, 38] width 90 height 24
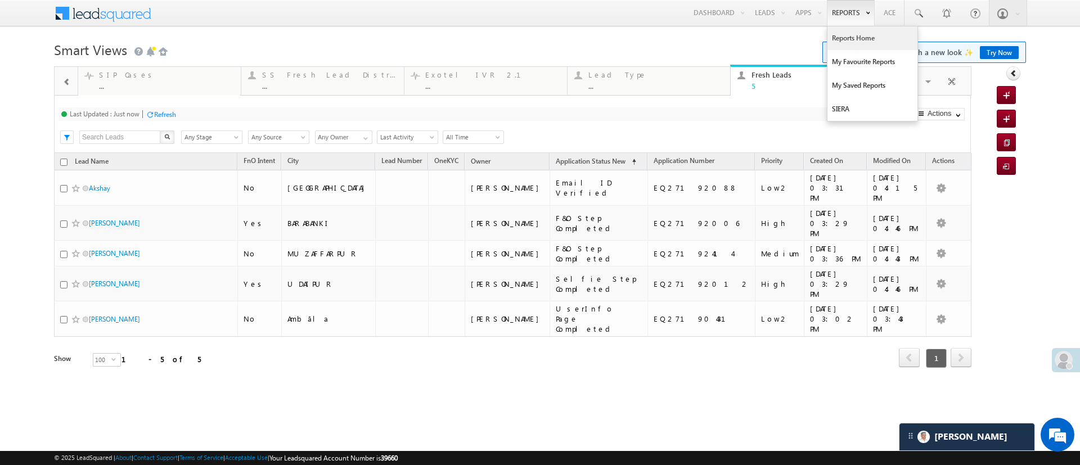
click at [836, 37] on link "Reports Home" at bounding box center [872, 38] width 90 height 24
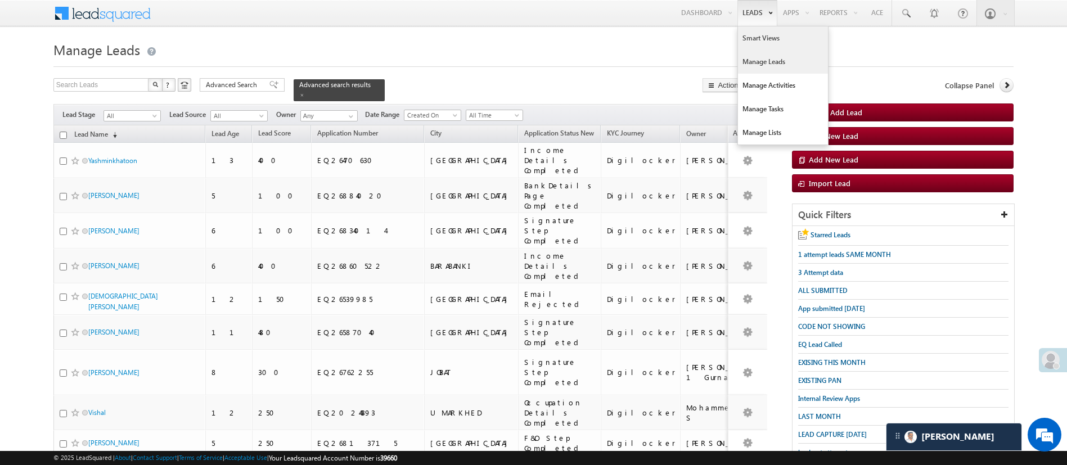
click at [753, 29] on link "Smart Views" at bounding box center [783, 38] width 90 height 24
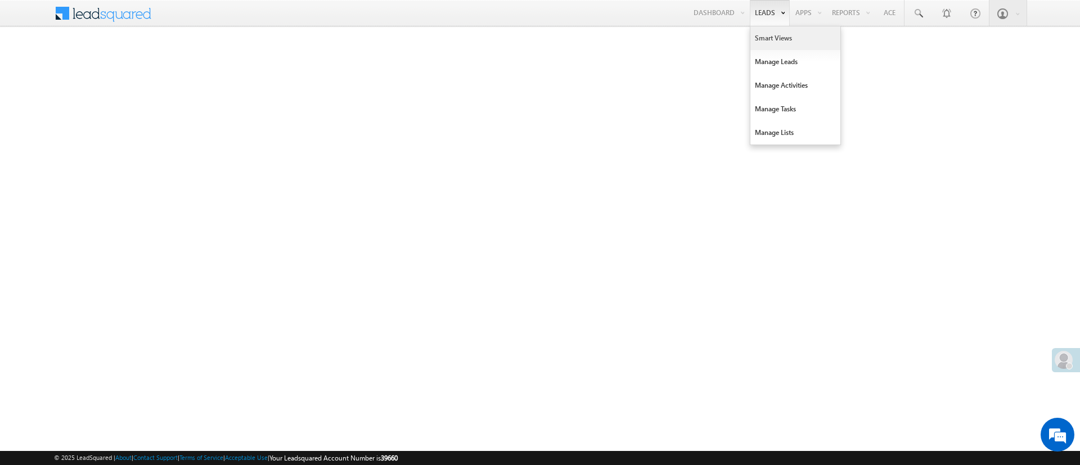
click at [775, 39] on link "Smart Views" at bounding box center [795, 38] width 90 height 24
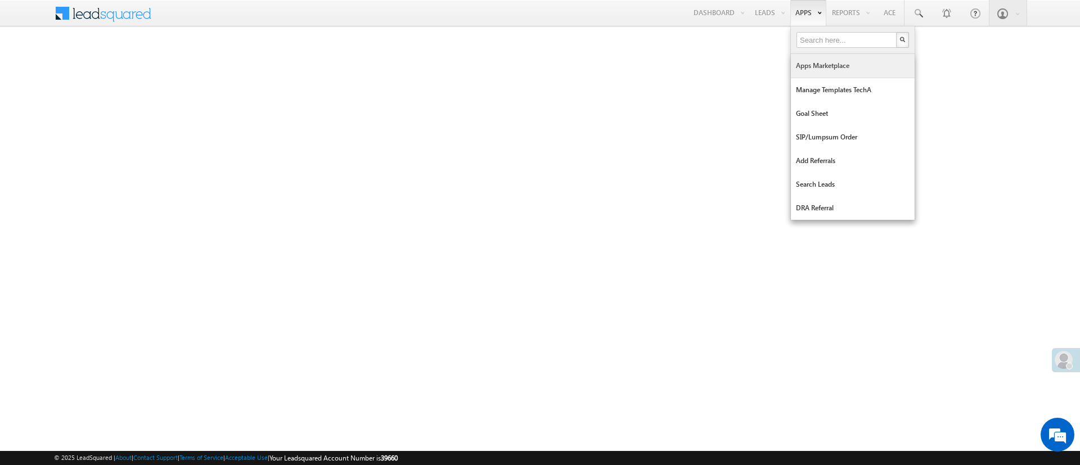
click at [826, 63] on link "Apps Marketplace" at bounding box center [853, 66] width 124 height 24
